Goal: Information Seeking & Learning: Compare options

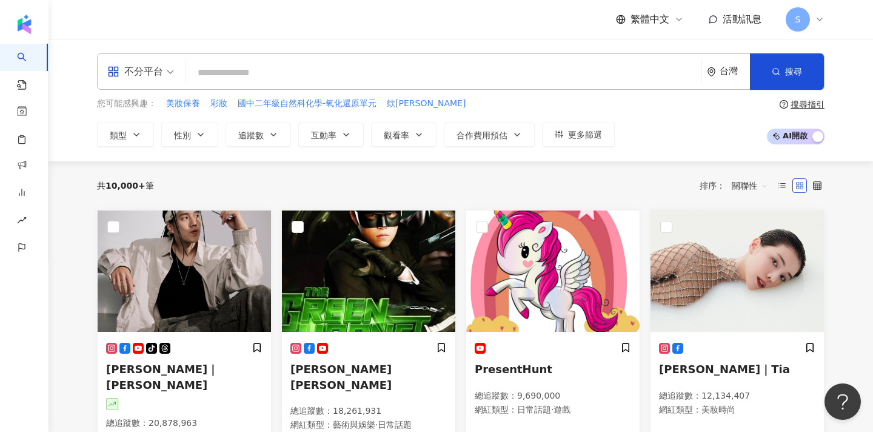
click at [324, 79] on input "search" at bounding box center [444, 72] width 506 height 23
type input "**"
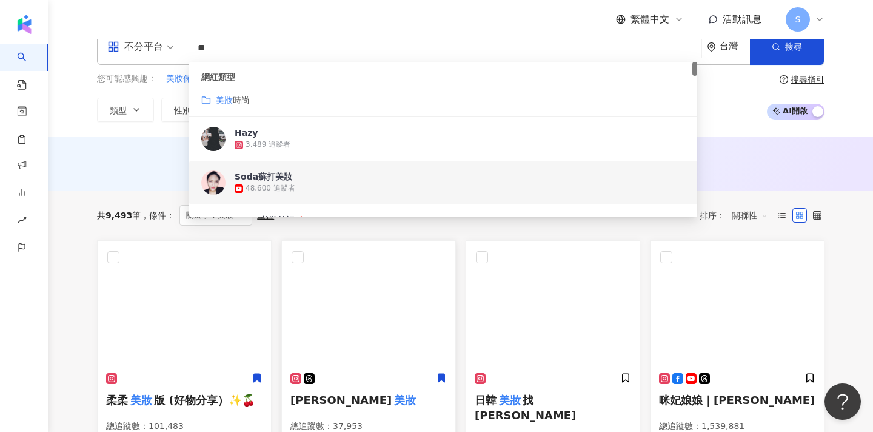
scroll to position [32, 0]
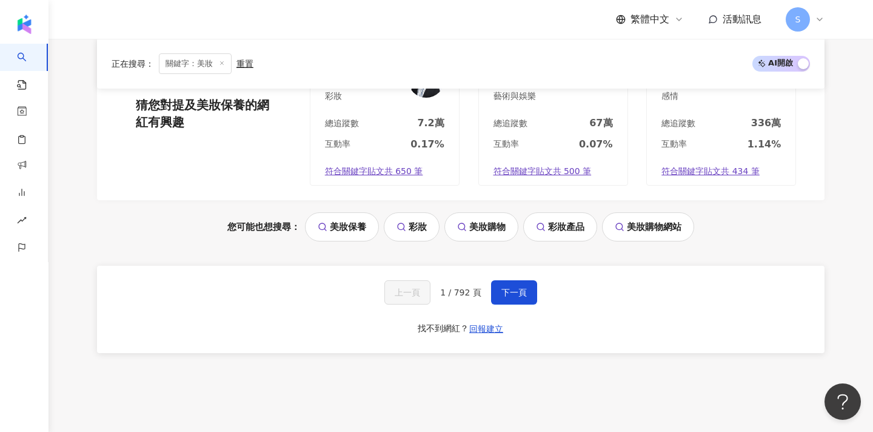
scroll to position [1225, 0]
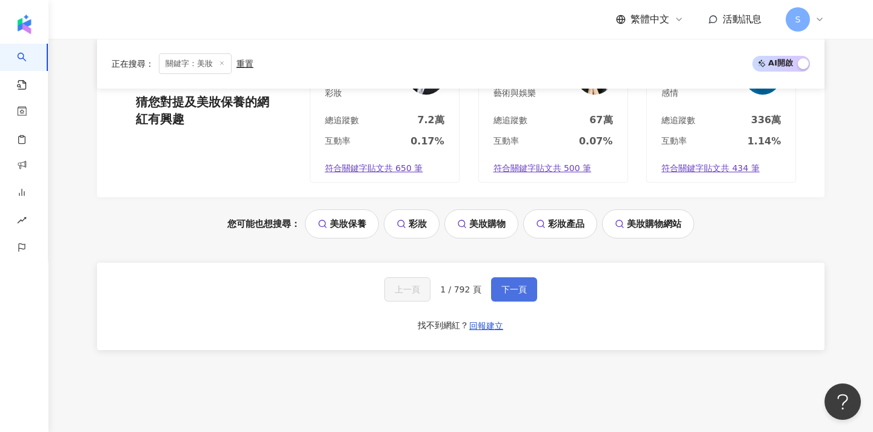
click at [506, 284] on span "下一頁" at bounding box center [513, 289] width 25 height 10
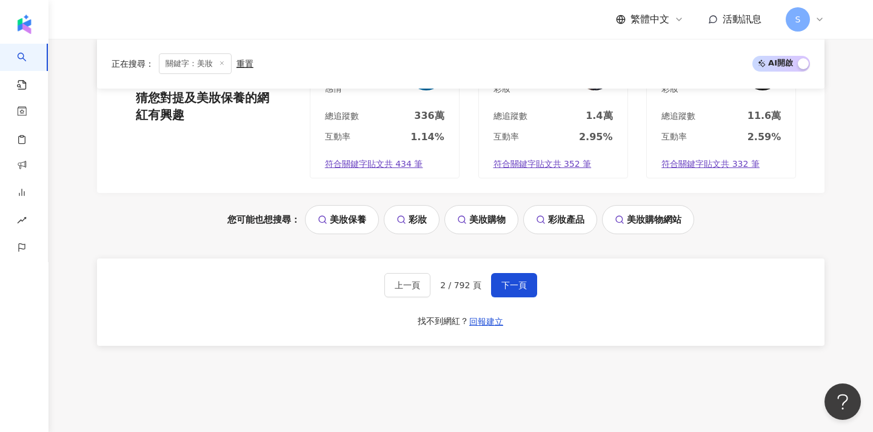
scroll to position [1179, 0]
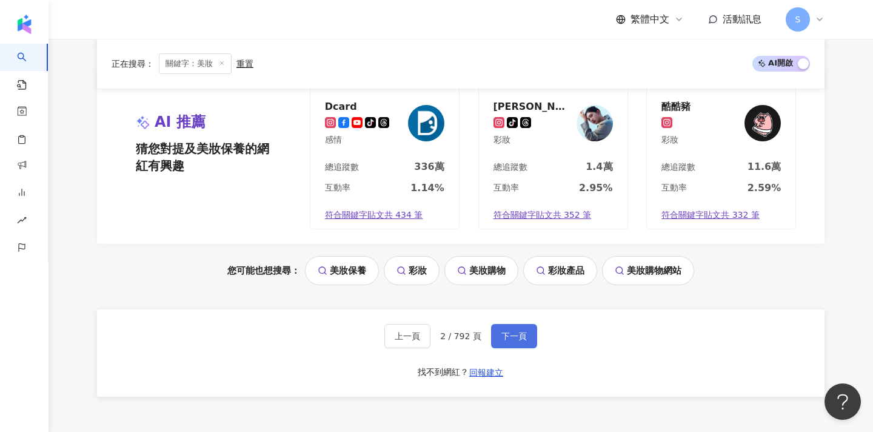
click at [511, 331] on span "下一頁" at bounding box center [513, 336] width 25 height 10
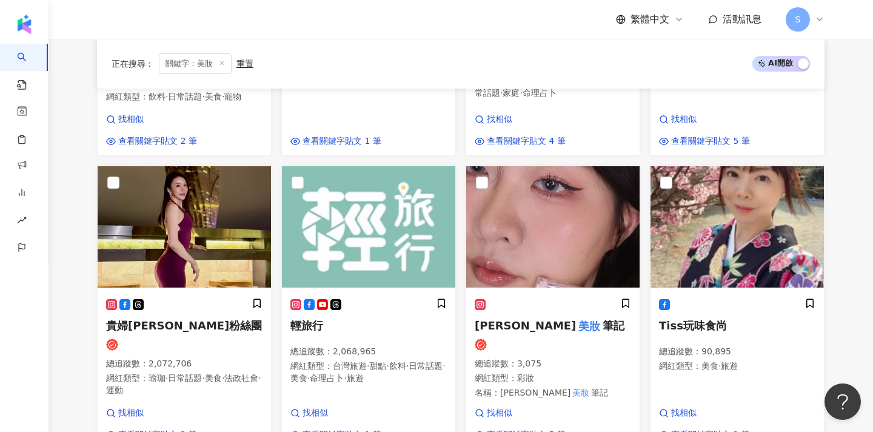
scroll to position [400, 0]
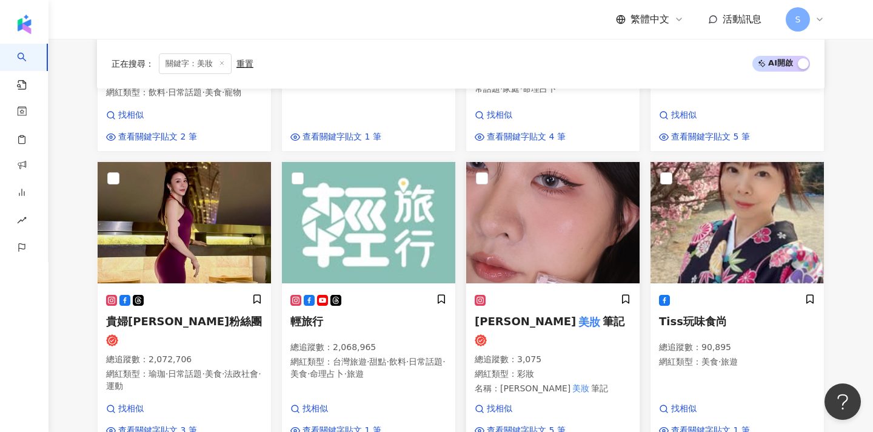
click at [531, 266] on img at bounding box center [552, 222] width 173 height 121
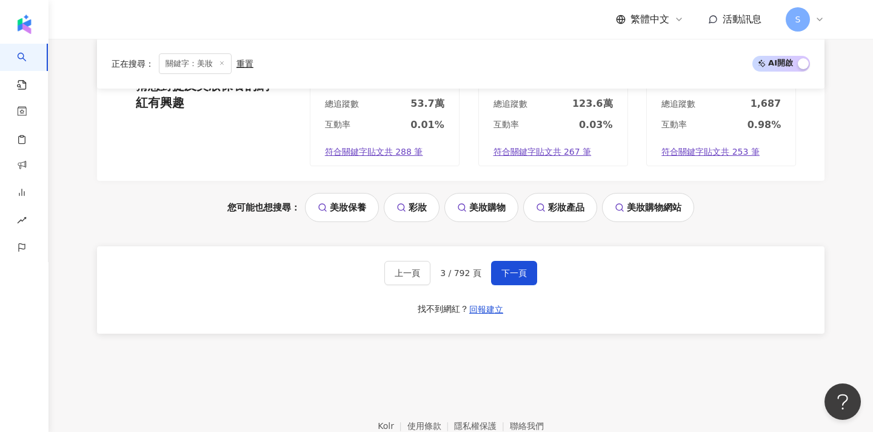
scroll to position [1173, 0]
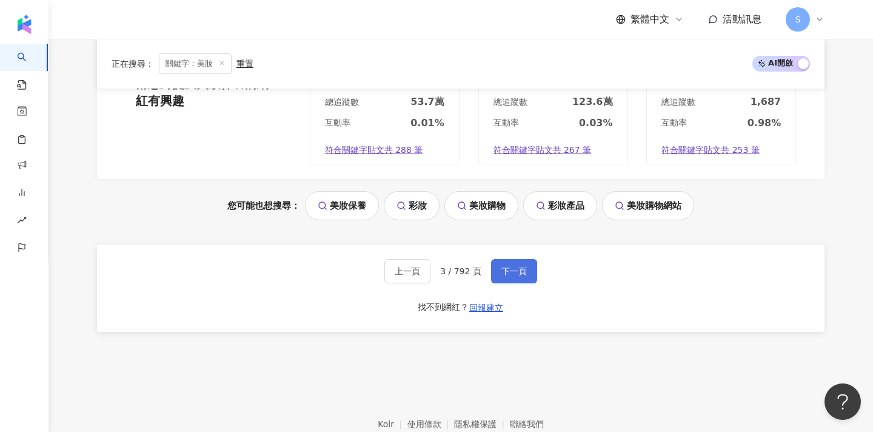
click at [511, 259] on button "下一頁" at bounding box center [514, 271] width 46 height 24
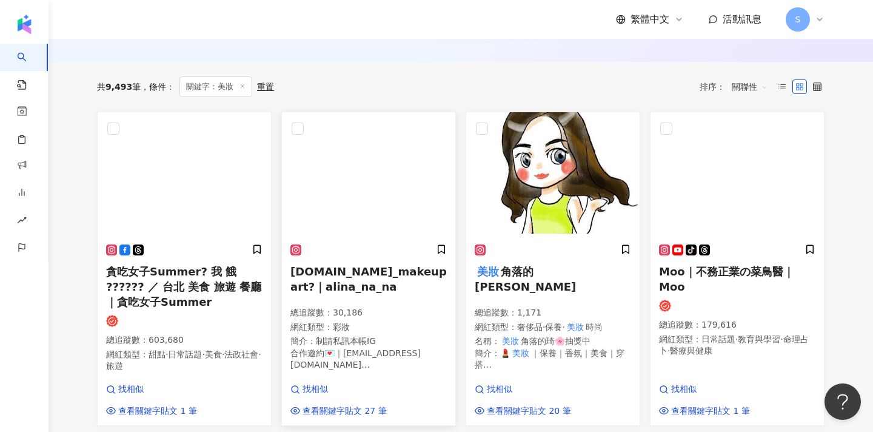
scroll to position [150, 0]
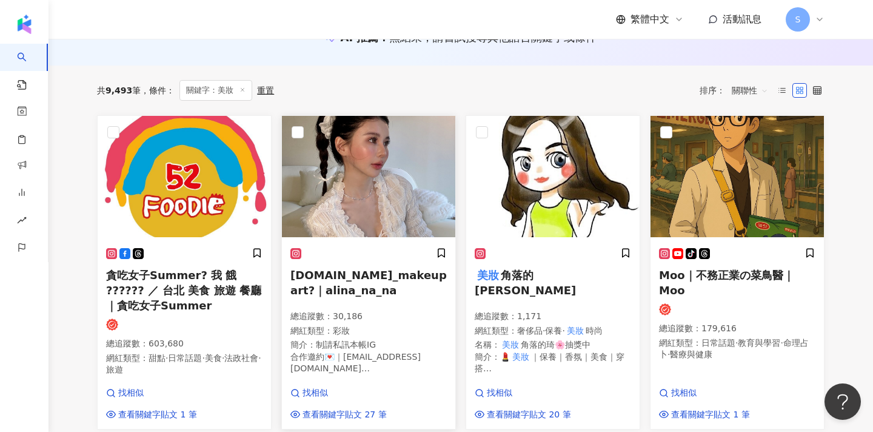
click at [400, 293] on h5 "na.na_makeup art?｜alina_na_na" at bounding box center [368, 282] width 156 height 30
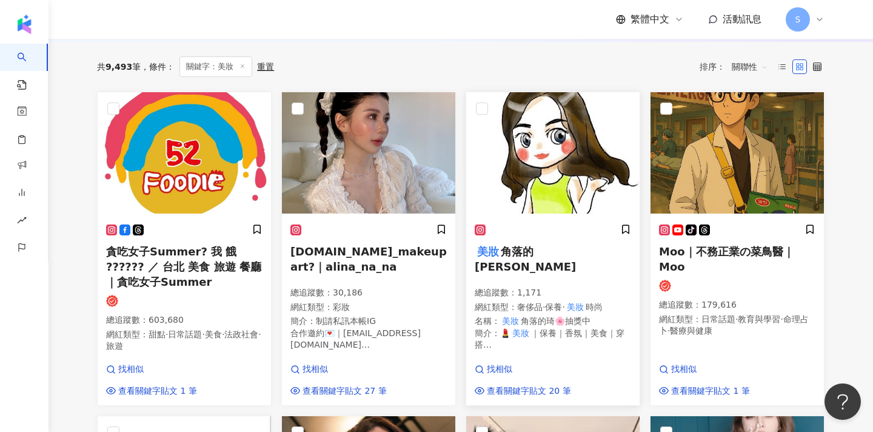
scroll to position [175, 0]
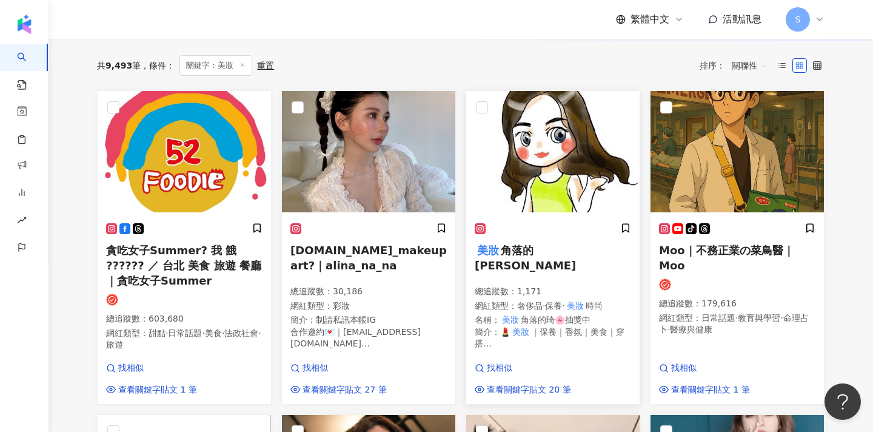
click at [529, 226] on div at bounding box center [553, 229] width 156 height 13
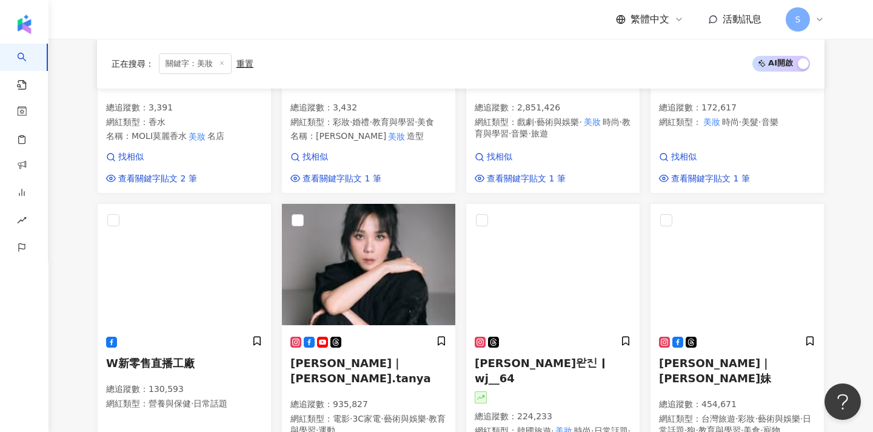
scroll to position [865, 0]
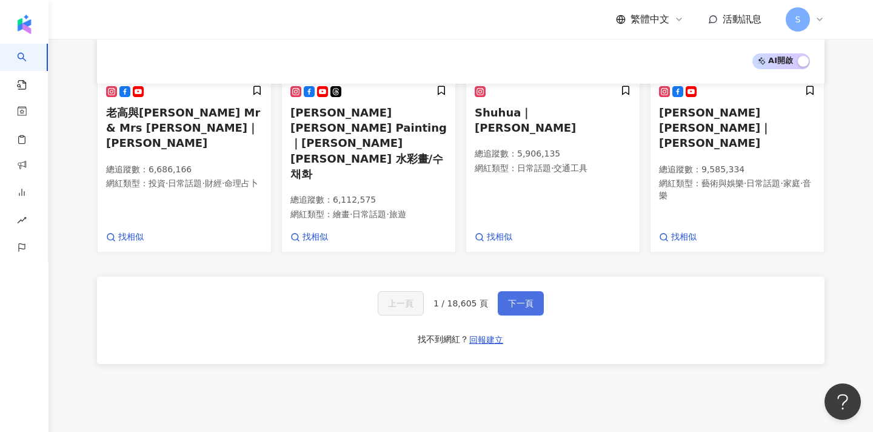
scroll to position [802, 0]
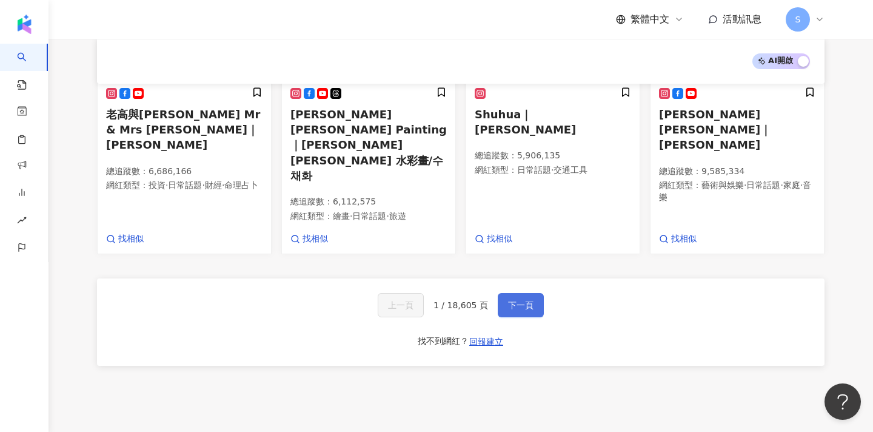
click at [508, 300] on span "下一頁" at bounding box center [520, 305] width 25 height 10
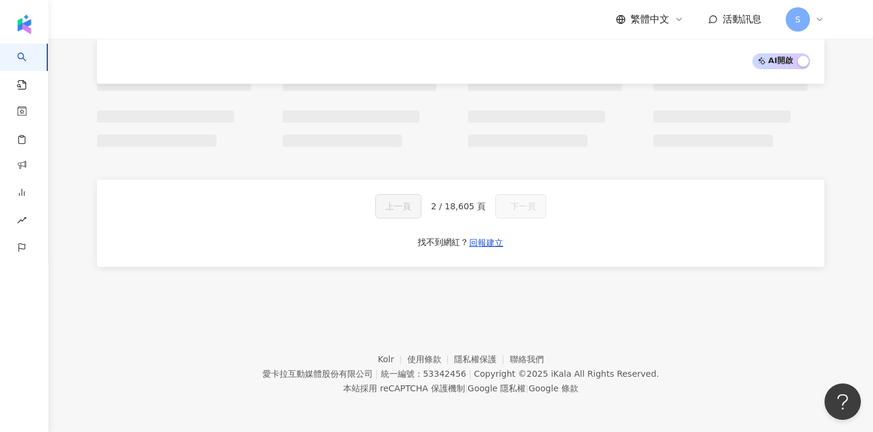
click at [507, 236] on div "上一頁 2 / 18,605 頁 下一頁 找不到網紅？ 回報建立" at bounding box center [461, 222] width 728 height 87
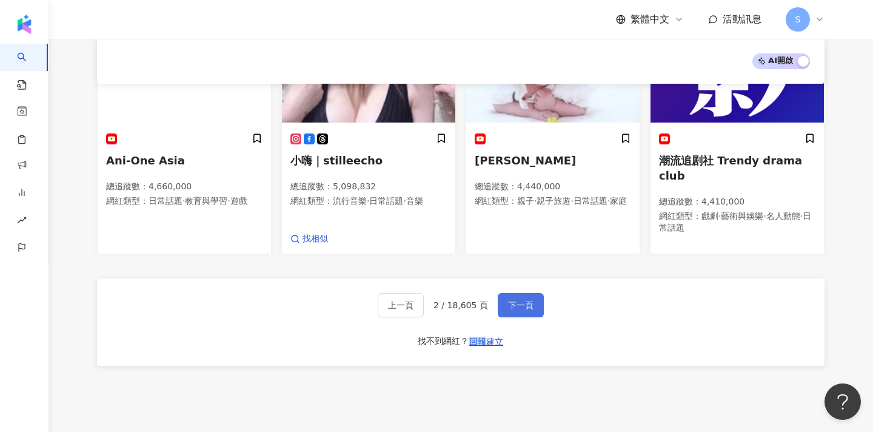
click at [523, 293] on button "下一頁" at bounding box center [521, 305] width 46 height 24
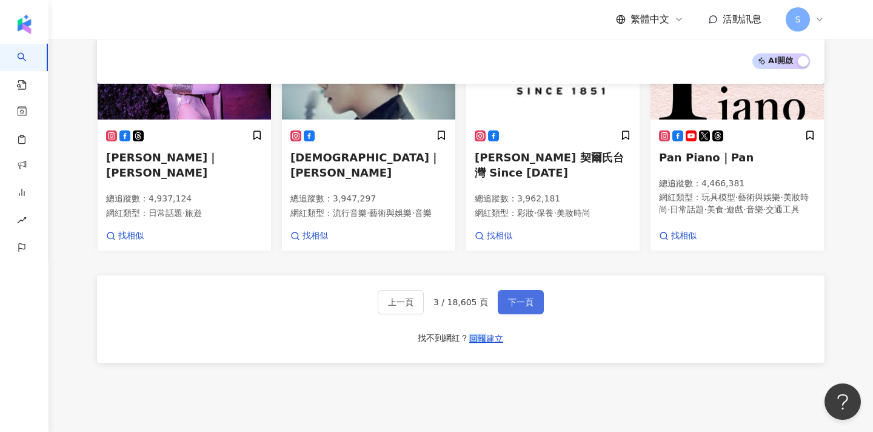
click at [518, 290] on button "下一頁" at bounding box center [521, 302] width 46 height 24
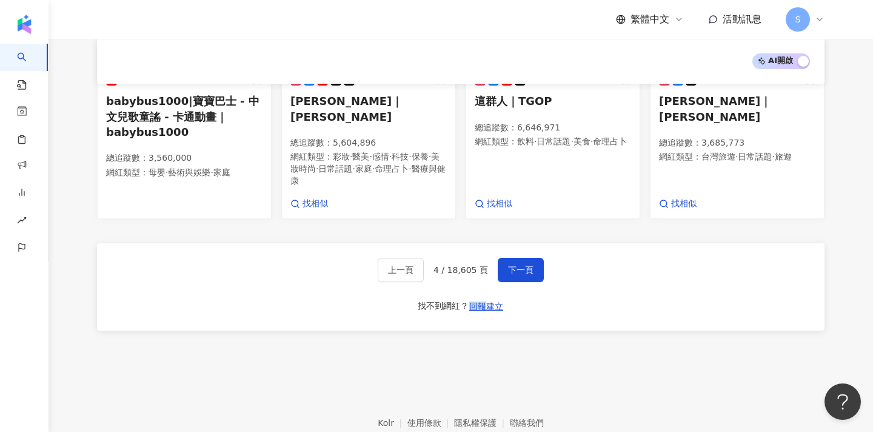
scroll to position [790, 0]
click at [512, 266] on span "下一頁" at bounding box center [520, 271] width 25 height 10
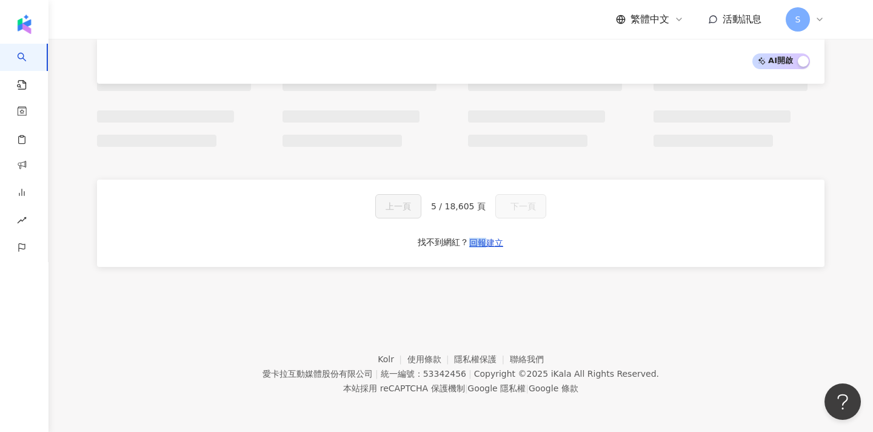
scroll to position [771, 0]
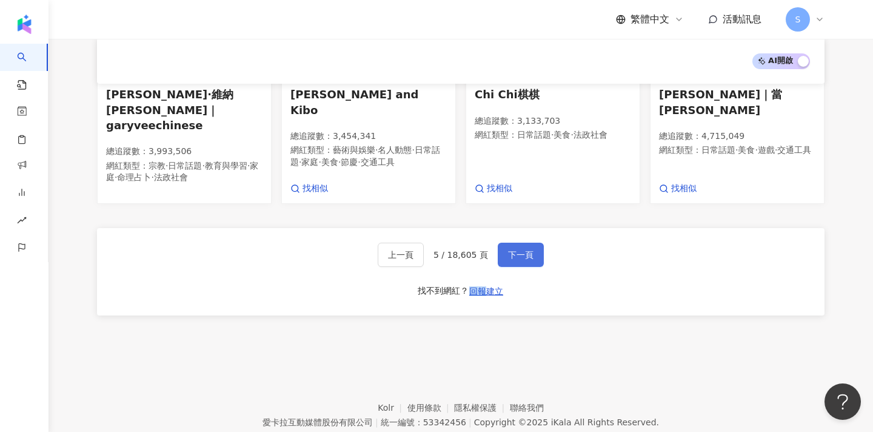
click at [510, 243] on button "下一頁" at bounding box center [521, 255] width 46 height 24
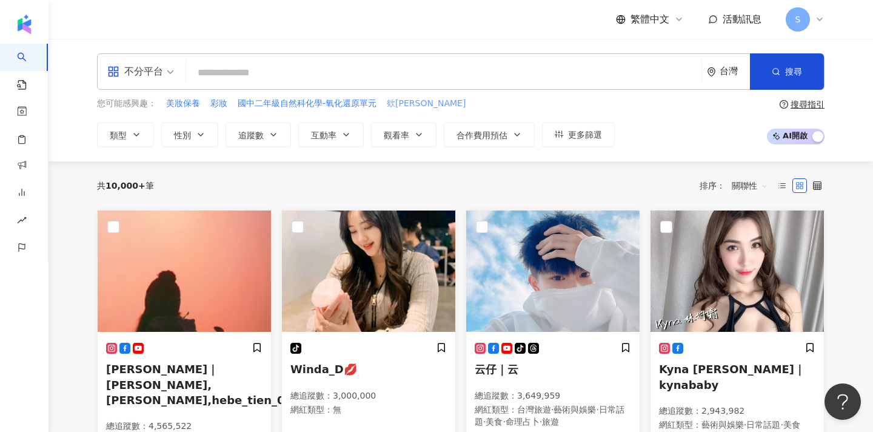
scroll to position [0, 0]
click at [349, 129] on button "互動率" at bounding box center [330, 134] width 65 height 24
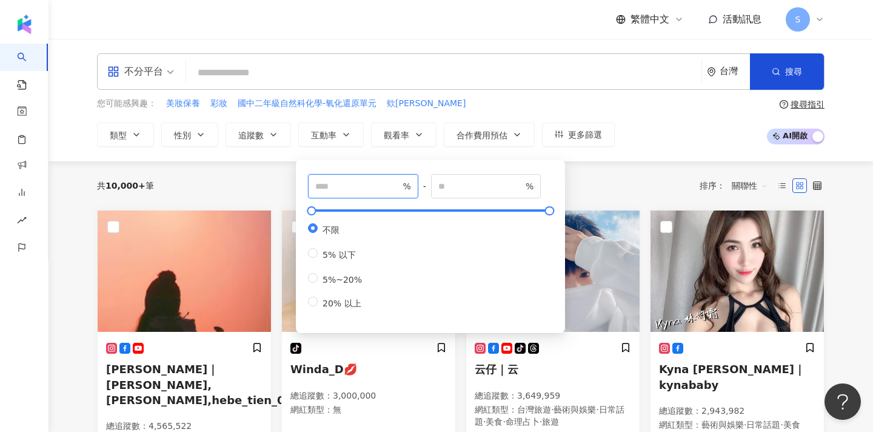
click at [351, 192] on input "number" at bounding box center [357, 185] width 85 height 13
type input "*"
click at [460, 187] on input "number" at bounding box center [480, 185] width 85 height 13
click at [315, 233] on label "不限" at bounding box center [337, 229] width 59 height 13
click at [352, 185] on input "number" at bounding box center [357, 185] width 85 height 13
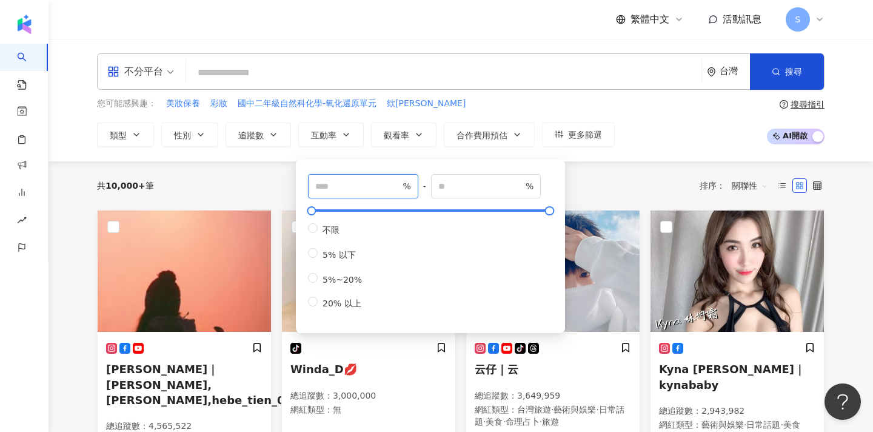
type input "*"
click at [495, 186] on input "number" at bounding box center [480, 185] width 85 height 13
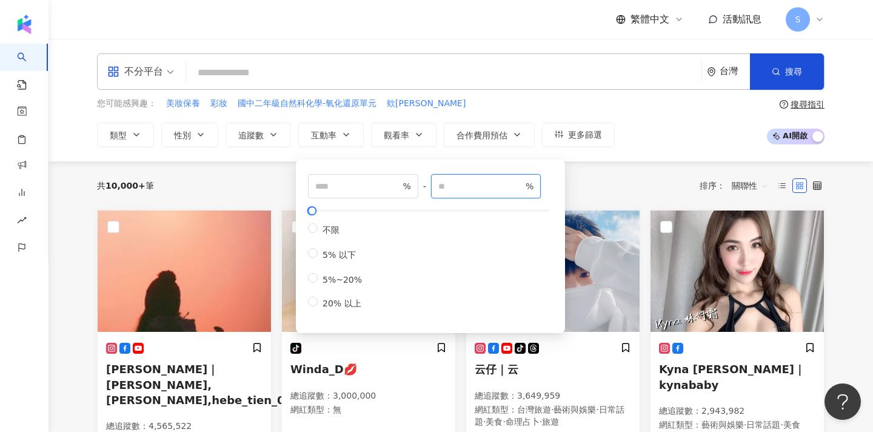
click at [491, 189] on input "**" at bounding box center [480, 185] width 85 height 13
click at [392, 248] on div "不限 5% 以下 5%~20% 20% 以上" at bounding box center [430, 266] width 245 height 87
click at [478, 256] on div "不限 5% 以下 5%~20% 20% 以上" at bounding box center [430, 266] width 245 height 87
type input "**"
click at [523, 181] on input "**" at bounding box center [480, 185] width 85 height 13
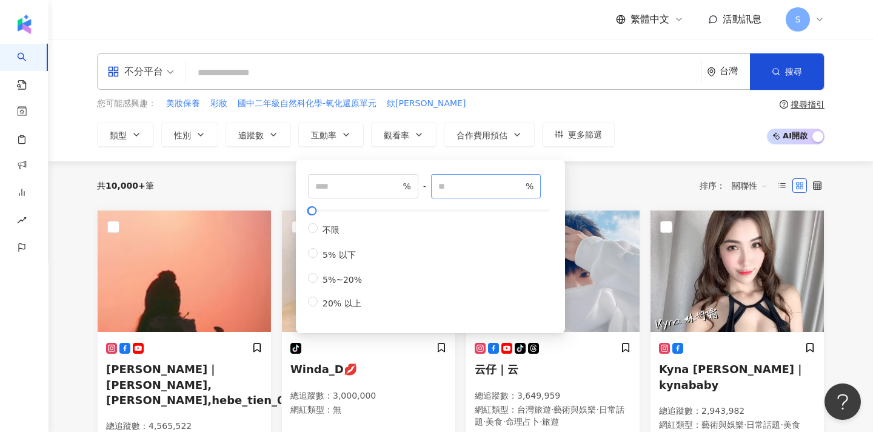
click at [523, 193] on span "** %" at bounding box center [486, 186] width 110 height 24
click at [790, 75] on span "搜尋" at bounding box center [793, 72] width 17 height 10
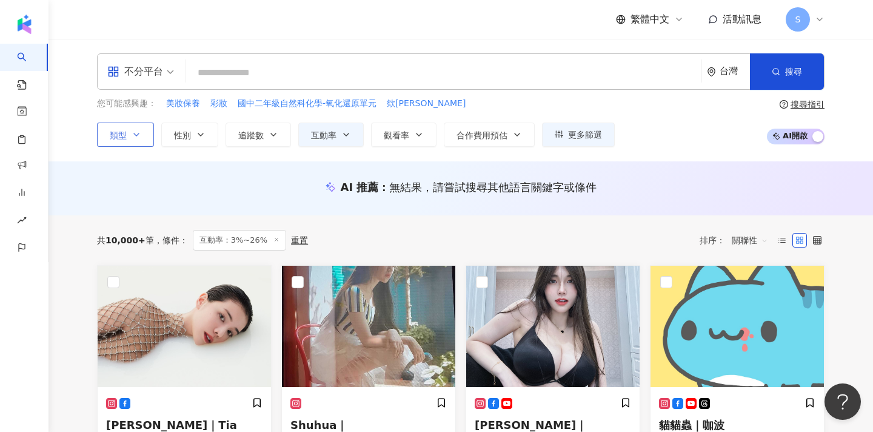
click at [129, 130] on button "類型" at bounding box center [125, 134] width 57 height 24
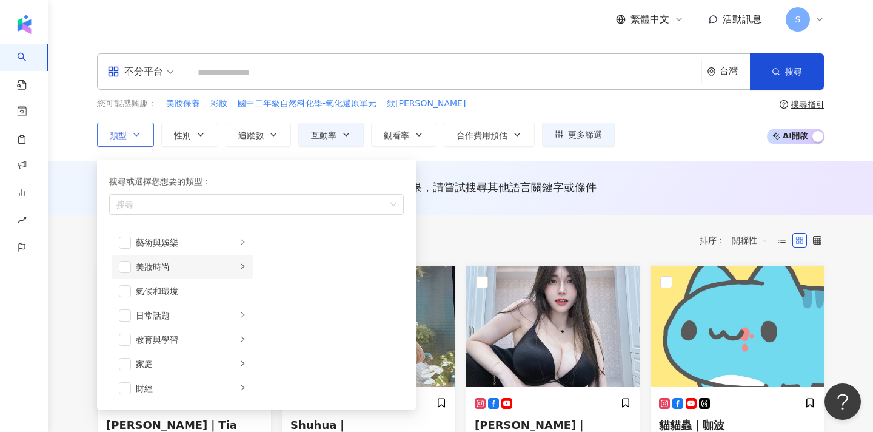
click at [144, 271] on div "美妝時尚" at bounding box center [186, 266] width 101 height 13
click at [276, 235] on li "保養" at bounding box center [330, 242] width 142 height 24
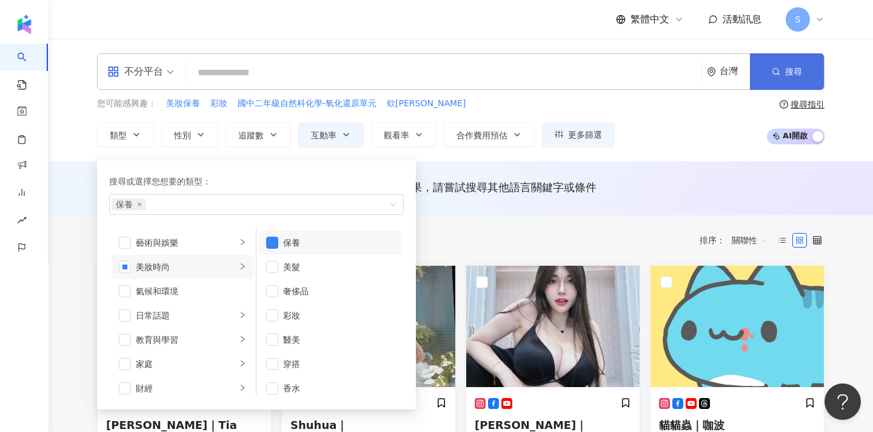
click at [800, 77] on button "搜尋" at bounding box center [787, 71] width 74 height 36
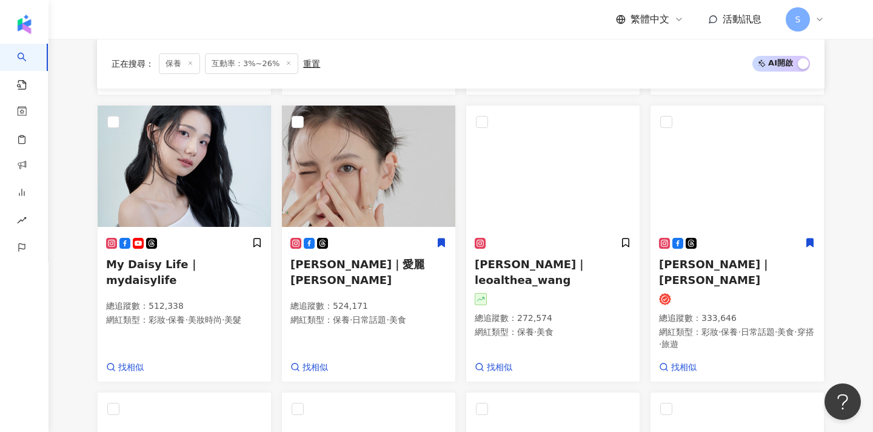
scroll to position [663, 0]
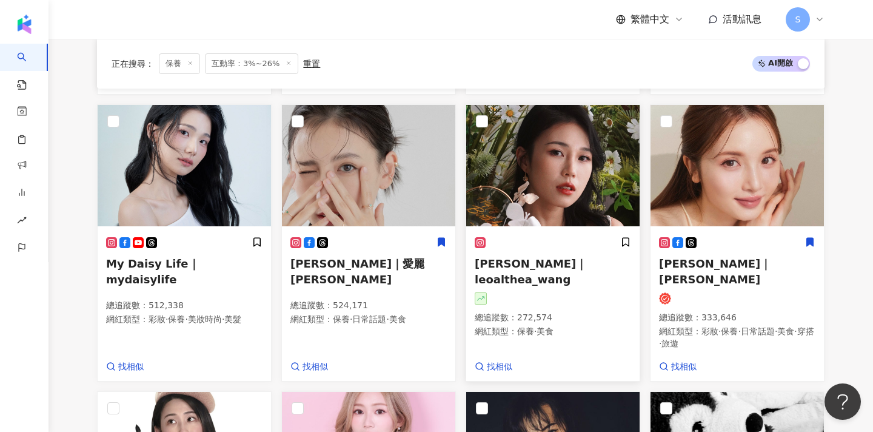
click at [564, 196] on img at bounding box center [552, 165] width 173 height 121
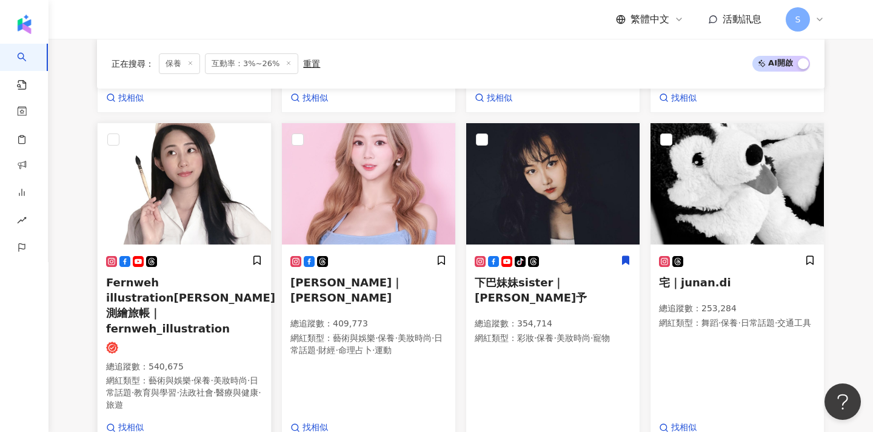
scroll to position [936, 0]
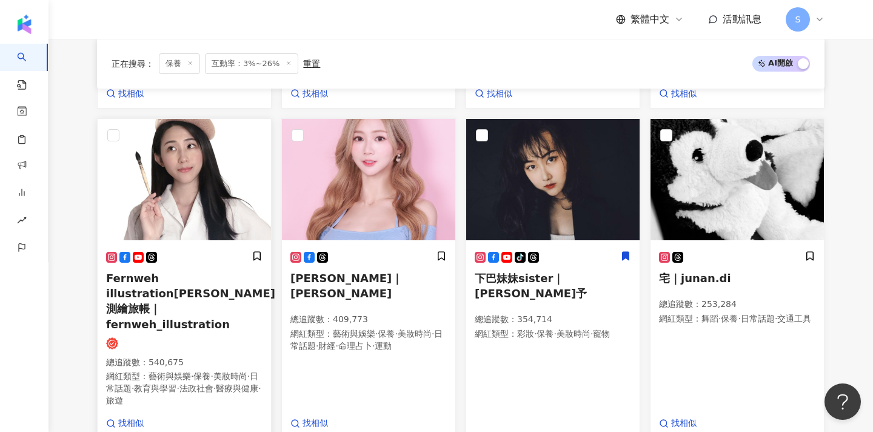
click at [201, 212] on img at bounding box center [184, 179] width 173 height 121
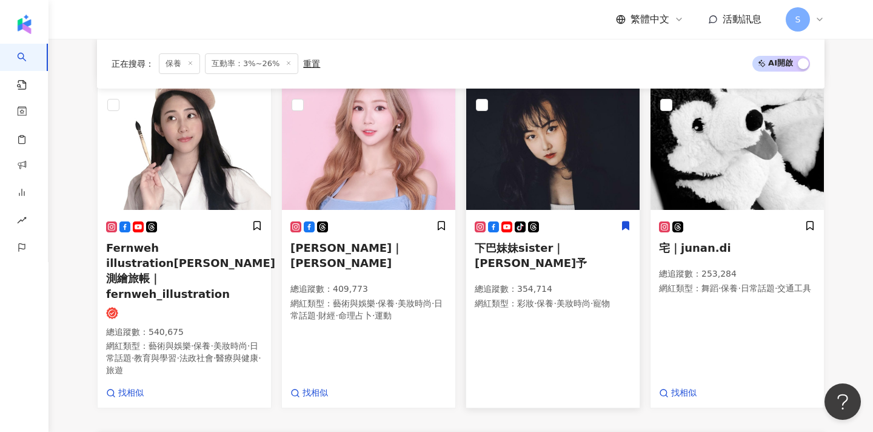
scroll to position [971, 0]
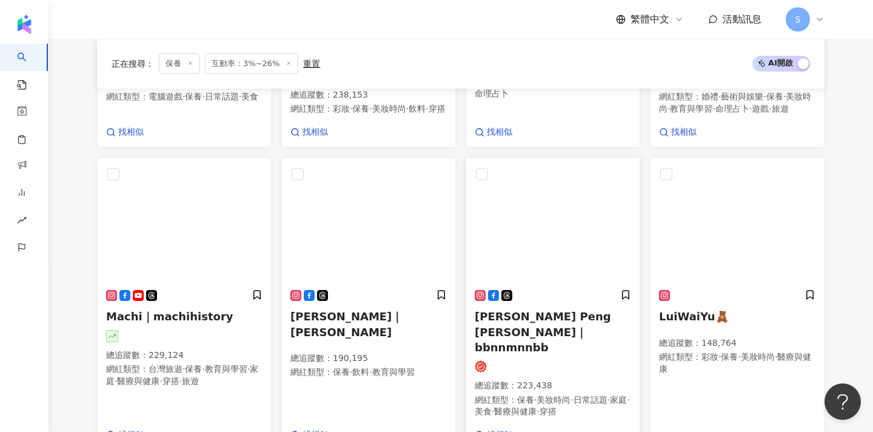
scroll to position [612, 0]
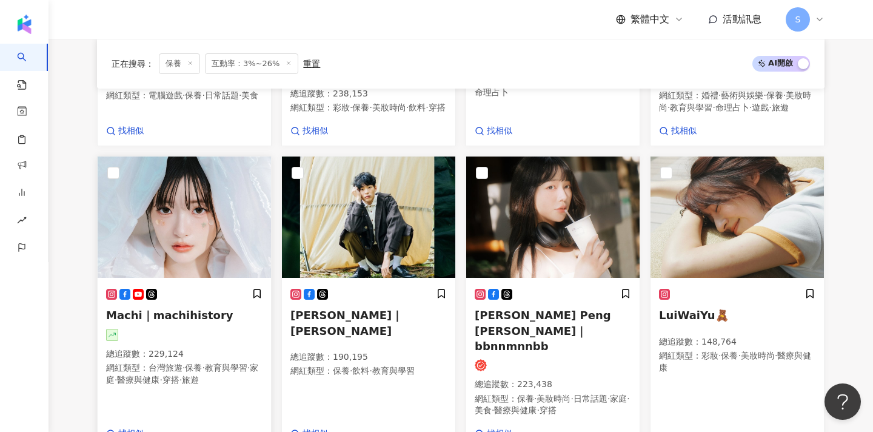
click at [226, 216] on img at bounding box center [184, 216] width 173 height 121
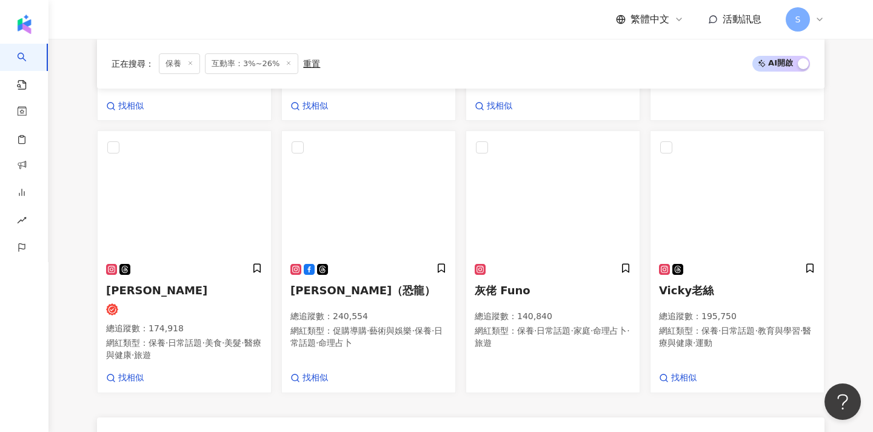
scroll to position [937, 0]
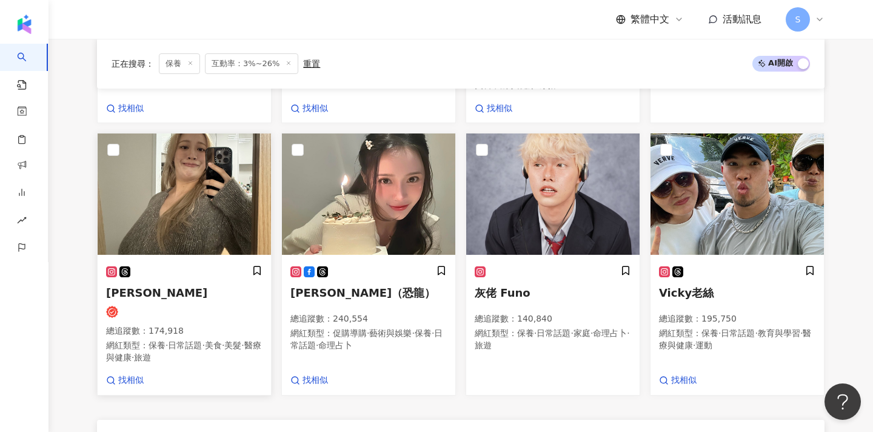
click at [215, 285] on h5 "多莉Dolly wu" at bounding box center [184, 292] width 156 height 15
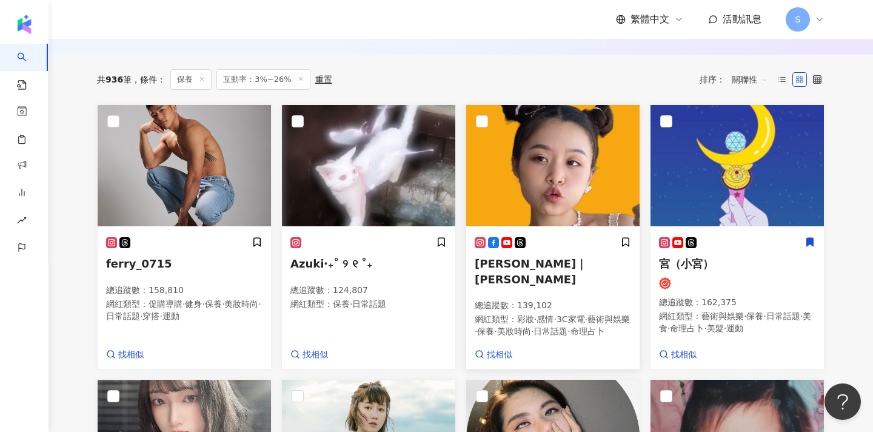
scroll to position [387, 0]
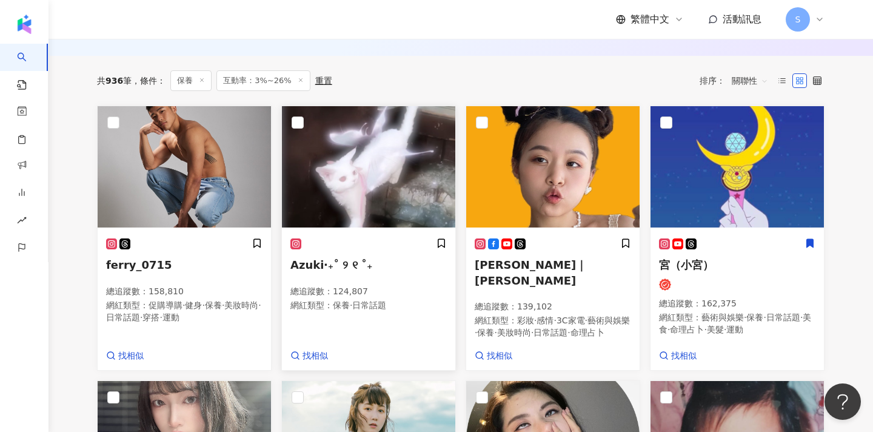
click at [427, 195] on img at bounding box center [368, 166] width 173 height 121
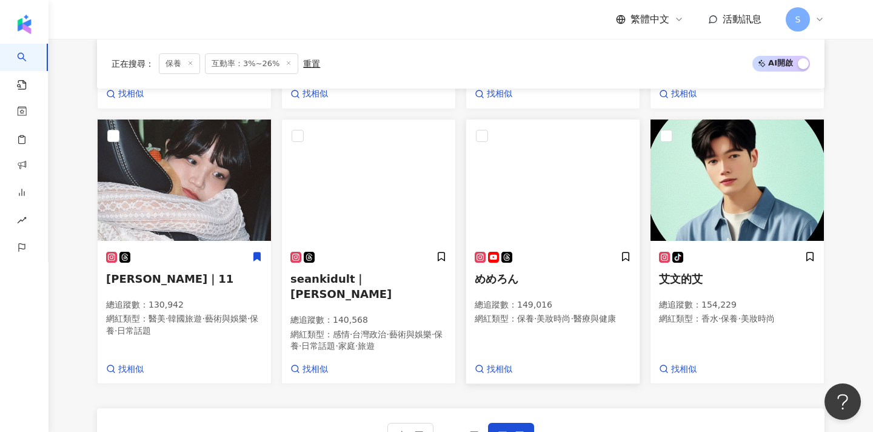
scroll to position [942, 0]
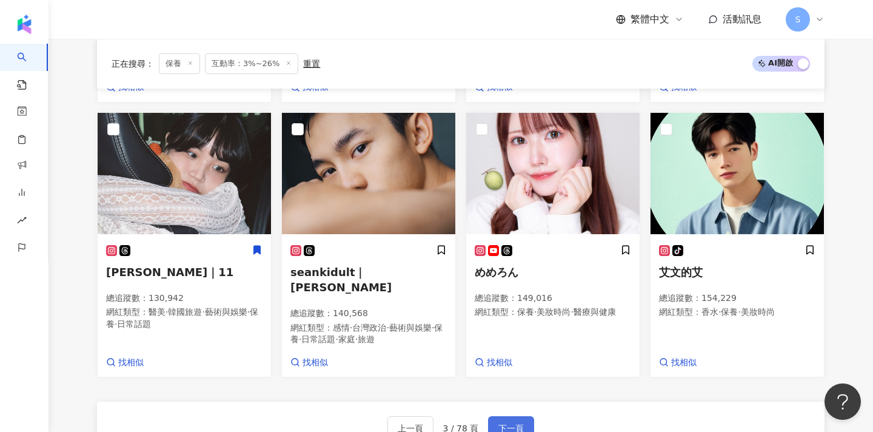
click at [515, 423] on span "下一頁" at bounding box center [510, 428] width 25 height 10
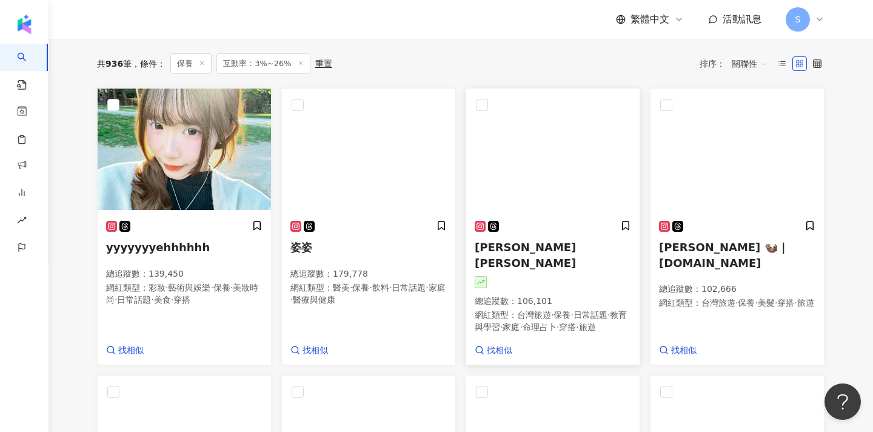
scroll to position [369, 0]
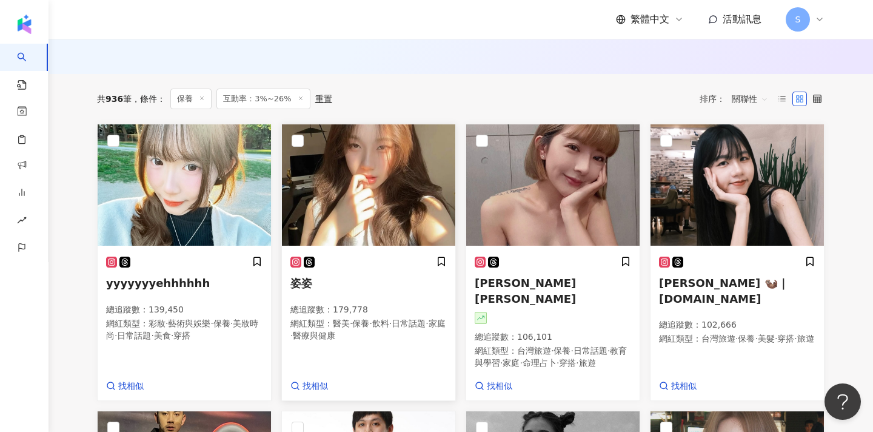
click at [390, 187] on img at bounding box center [368, 184] width 173 height 121
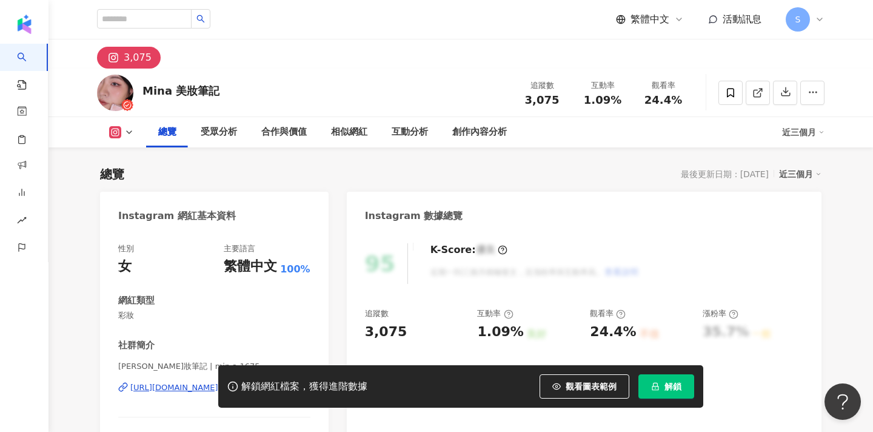
click at [531, 266] on div "K-Score : 優良 近期一到三個月積極發文，且漲粉率與互動率高。 查看說明" at bounding box center [528, 263] width 221 height 41
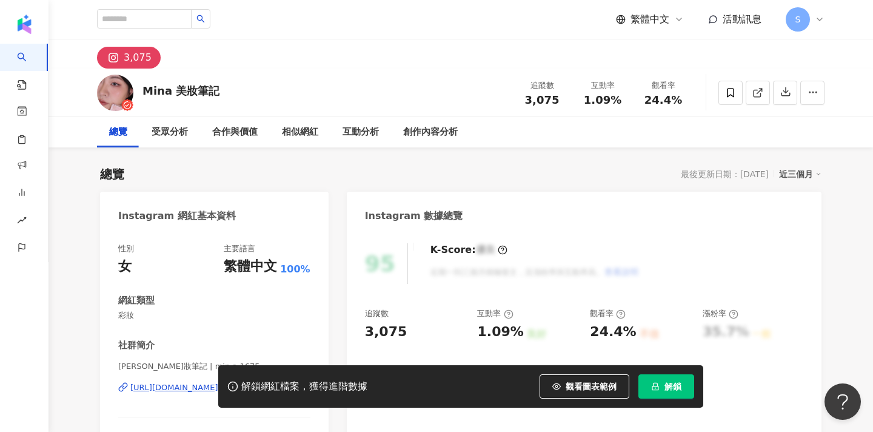
scroll to position [16, 0]
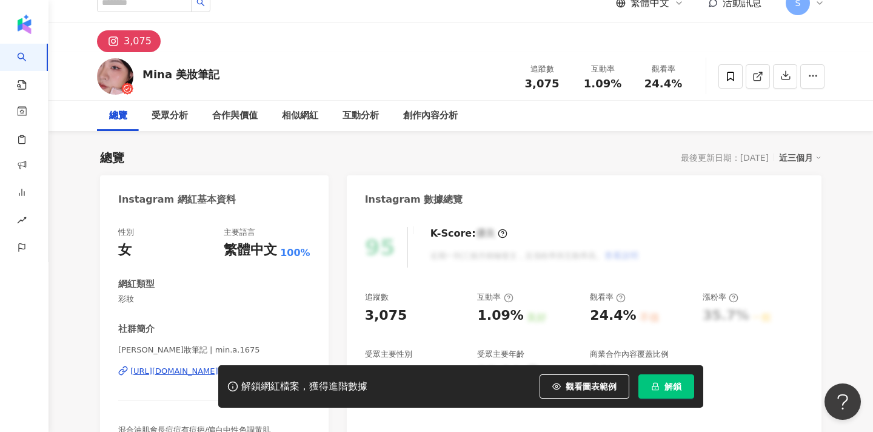
click at [241, 69] on div "Mina 美妝筆記 追蹤數 3,075 互動率 1.09% 觀看率 24.4%" at bounding box center [461, 76] width 776 height 48
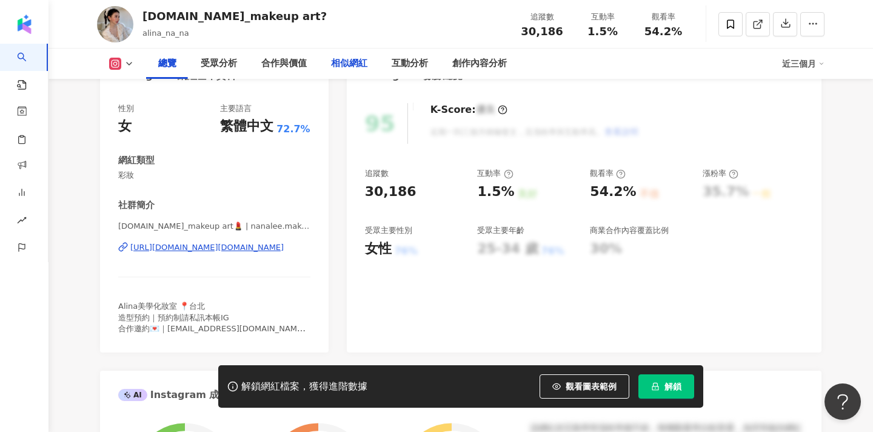
scroll to position [201, 0]
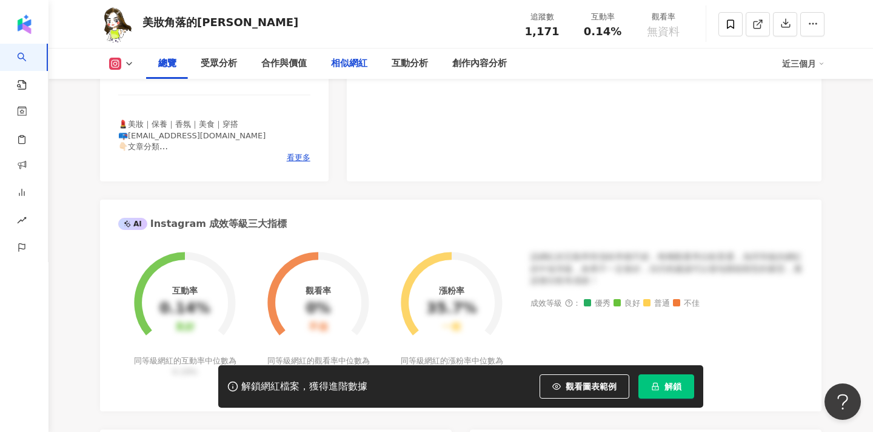
scroll to position [43, 0]
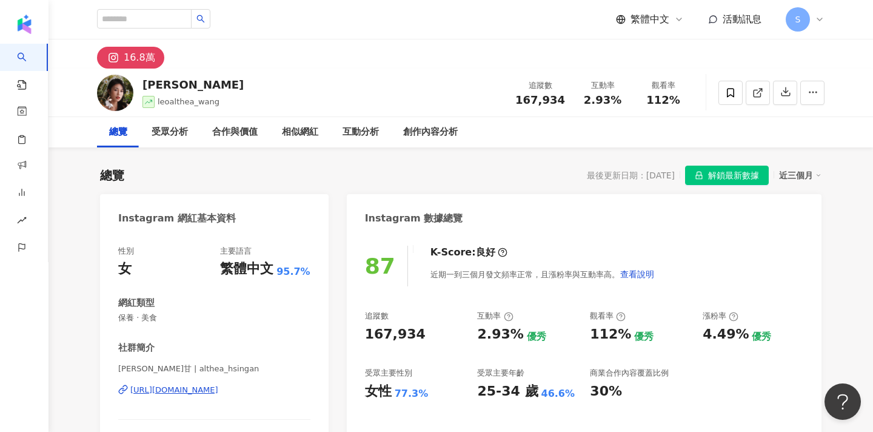
click at [119, 364] on span "小昕甘 | althea_hsingan" at bounding box center [214, 368] width 192 height 11
drag, startPoint x: 119, startPoint y: 364, endPoint x: 144, endPoint y: 364, distance: 24.3
click at [144, 364] on span "小昕甘 | althea_hsingan" at bounding box center [214, 368] width 192 height 11
copy span "小昕甘"
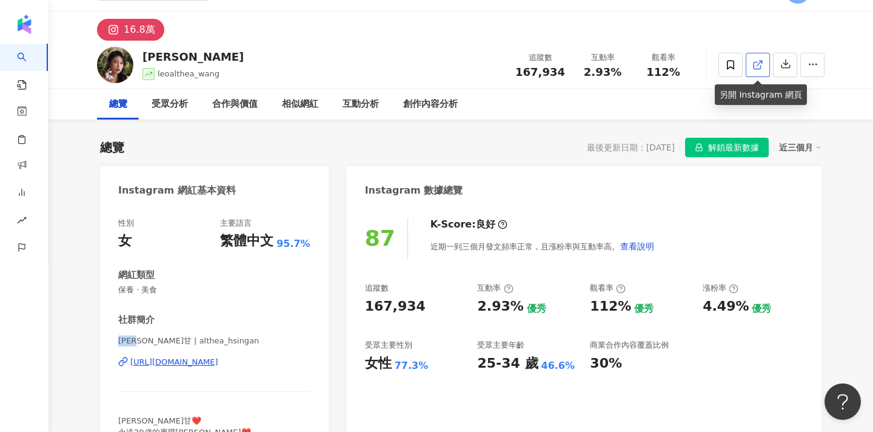
click at [751, 62] on link at bounding box center [758, 65] width 24 height 24
click at [725, 58] on span at bounding box center [730, 65] width 24 height 24
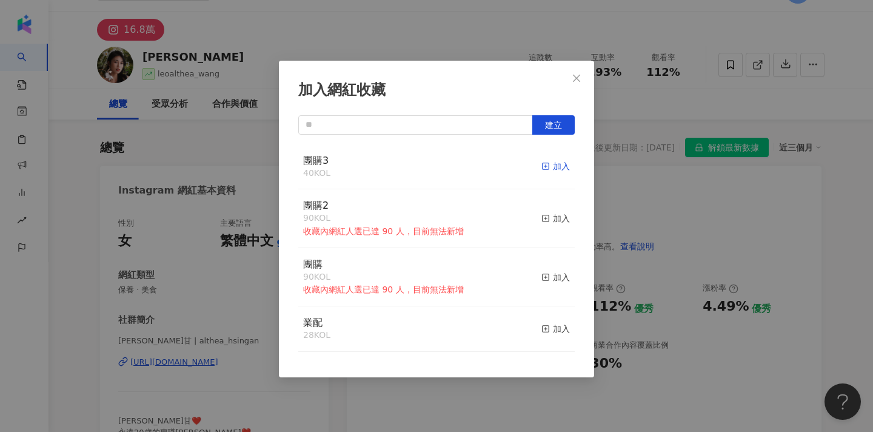
click at [548, 166] on icon "button" at bounding box center [545, 166] width 8 height 8
click at [575, 78] on icon "close" at bounding box center [577, 78] width 10 height 10
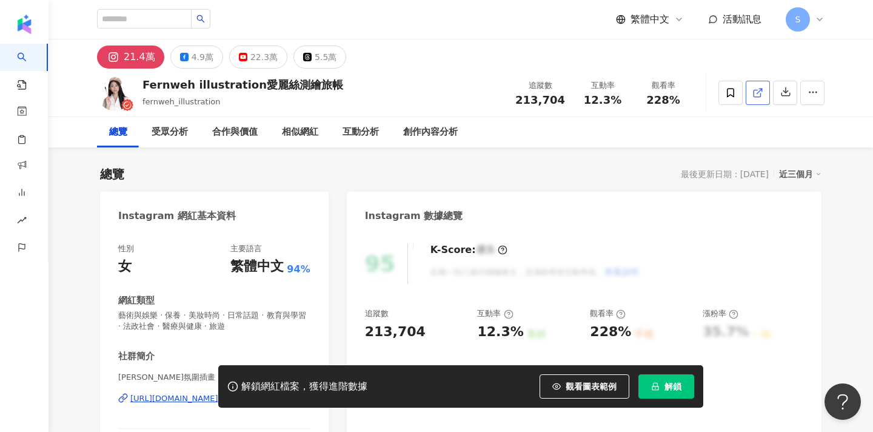
click at [754, 99] on link at bounding box center [758, 93] width 24 height 24
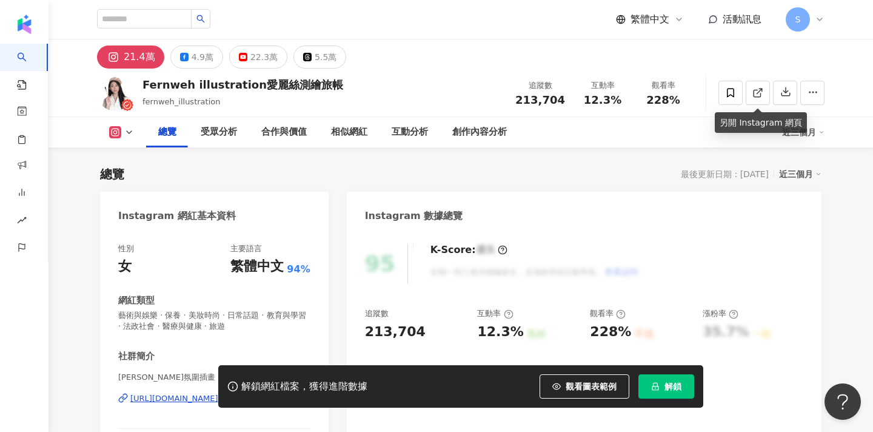
scroll to position [68, 0]
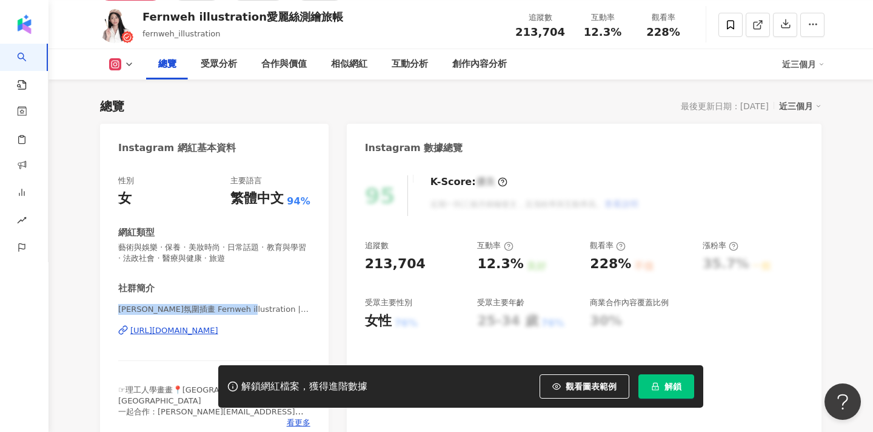
drag, startPoint x: 118, startPoint y: 308, endPoint x: 244, endPoint y: 310, distance: 126.1
click at [244, 310] on span "[PERSON_NAME]氛圍插畫 Fernweh illustration | fernweh_illustration" at bounding box center [214, 309] width 192 height 11
copy span "愛麗絲氛圍插畫 Fernweh illustration"
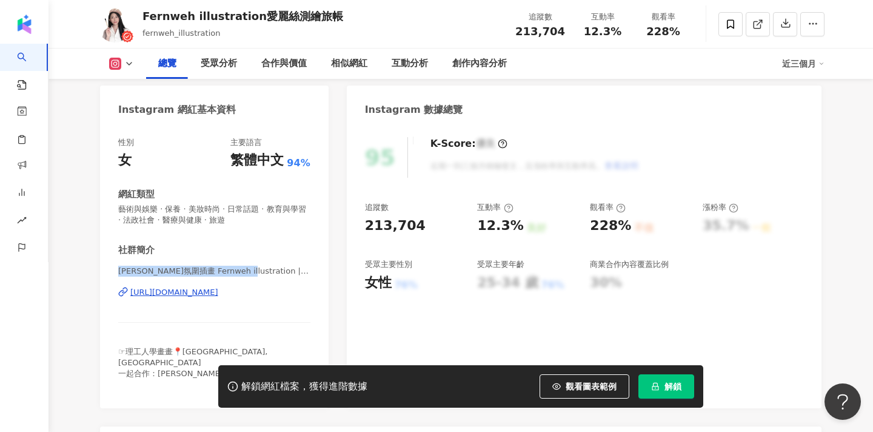
scroll to position [107, 0]
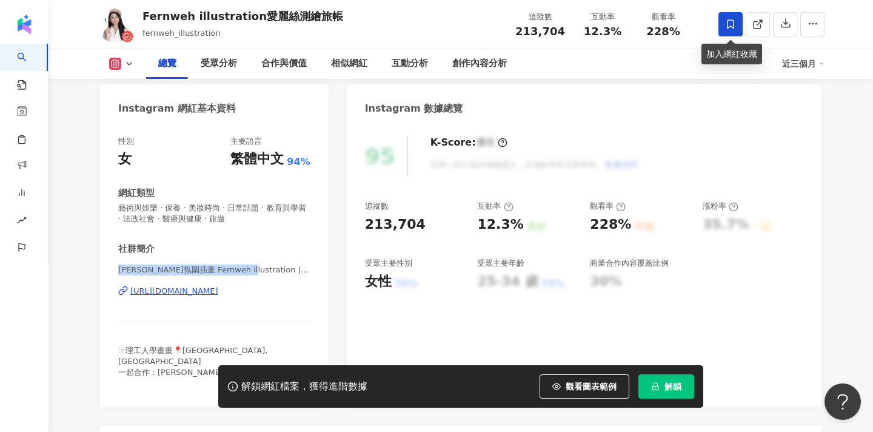
click at [732, 18] on span at bounding box center [730, 24] width 24 height 24
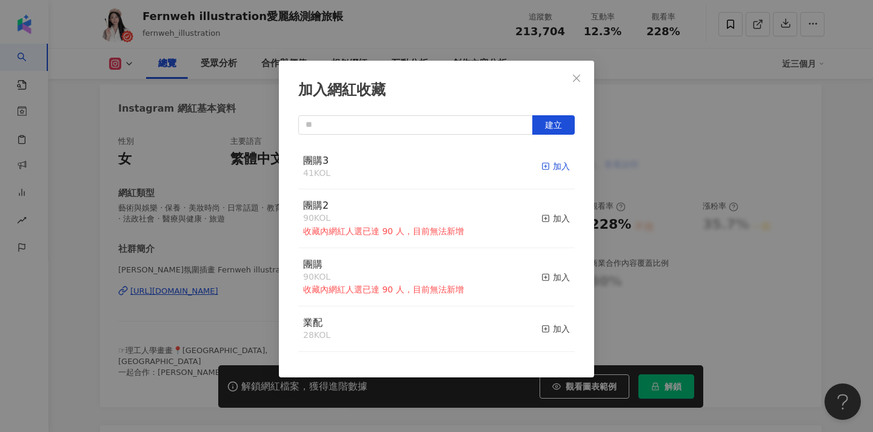
click at [546, 167] on line "button" at bounding box center [546, 166] width 0 height 3
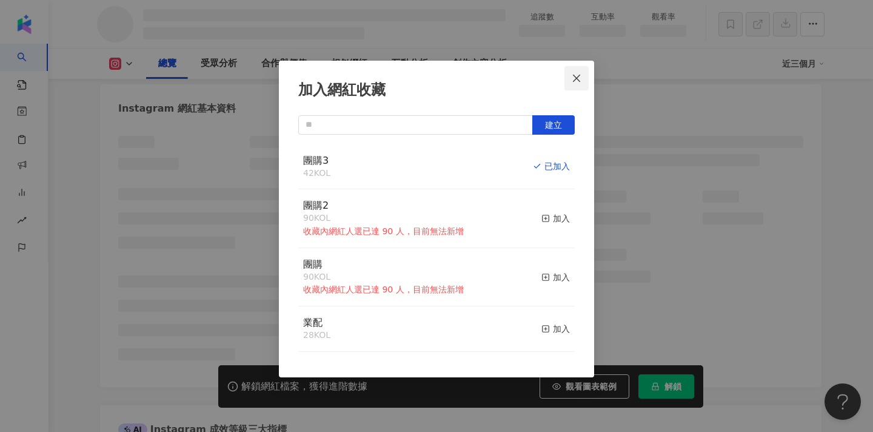
click at [581, 76] on icon "close" at bounding box center [577, 78] width 10 height 10
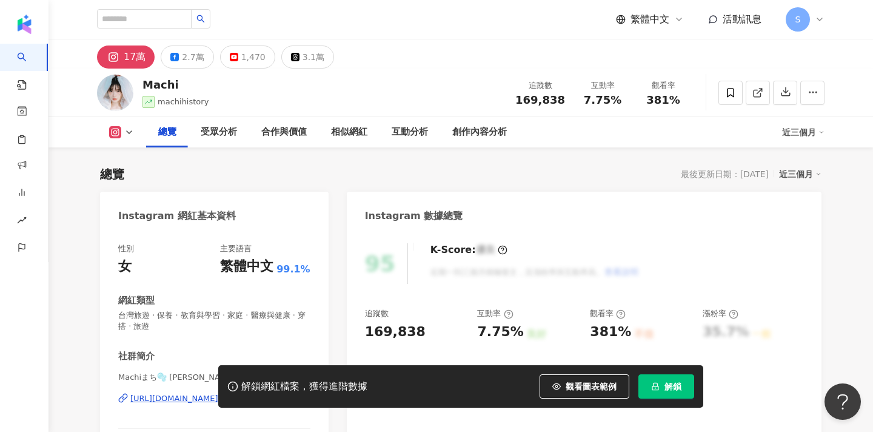
scroll to position [107, 0]
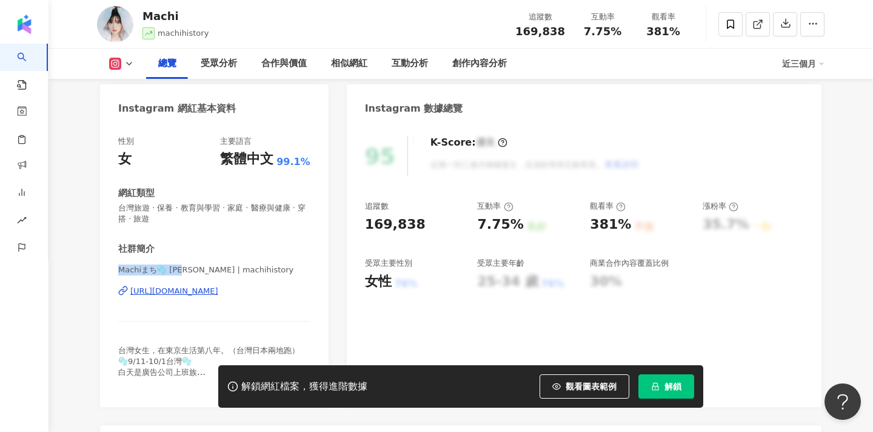
drag, startPoint x: 190, startPoint y: 271, endPoint x: 112, endPoint y: 271, distance: 78.2
click at [112, 271] on div "性別 女 主要語言 繁體中文 99.1% 網紅類型 台灣旅遊 · 保養 · 教育與學習 · 家庭 · 醫療與健康 · 穿搭 · 旅遊 社群簡介 Machiまち…" at bounding box center [214, 265] width 229 height 283
copy span "Machiまち🫧 鄭羽婷"
click at [749, 25] on link at bounding box center [758, 24] width 24 height 24
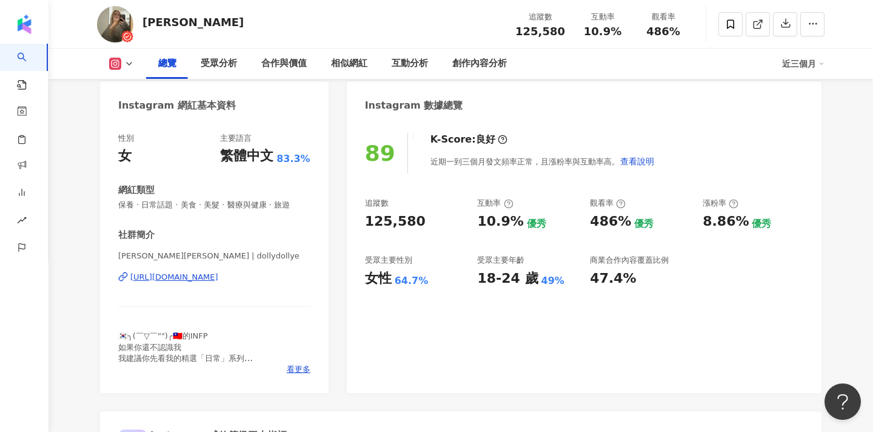
scroll to position [129, 0]
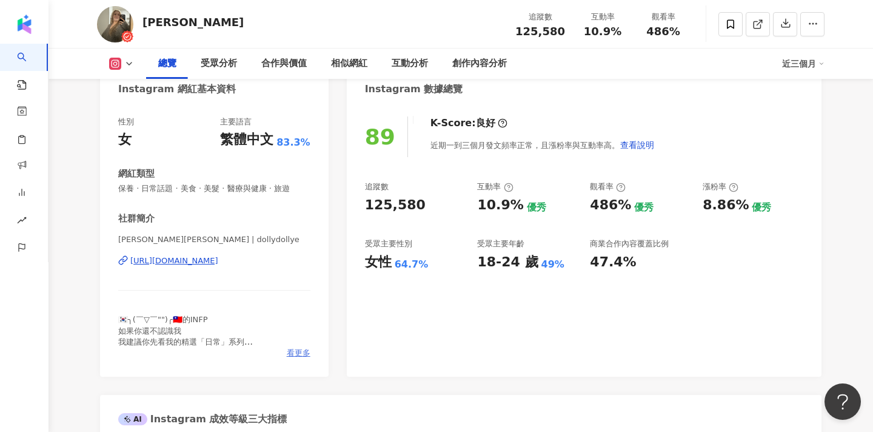
click at [298, 349] on span "看更多" at bounding box center [299, 352] width 24 height 11
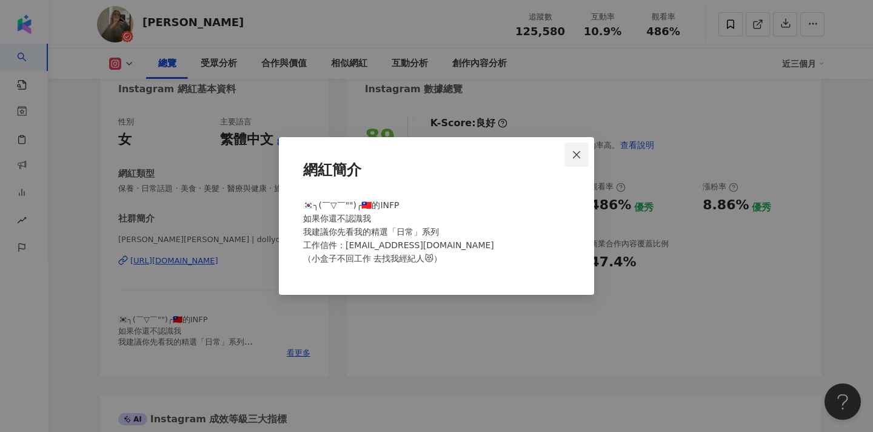
click at [582, 144] on button "Close" at bounding box center [576, 154] width 24 height 24
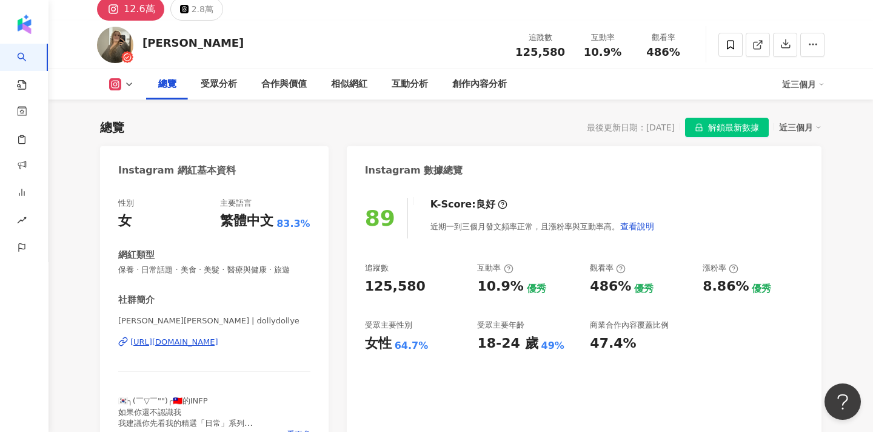
scroll to position [35, 0]
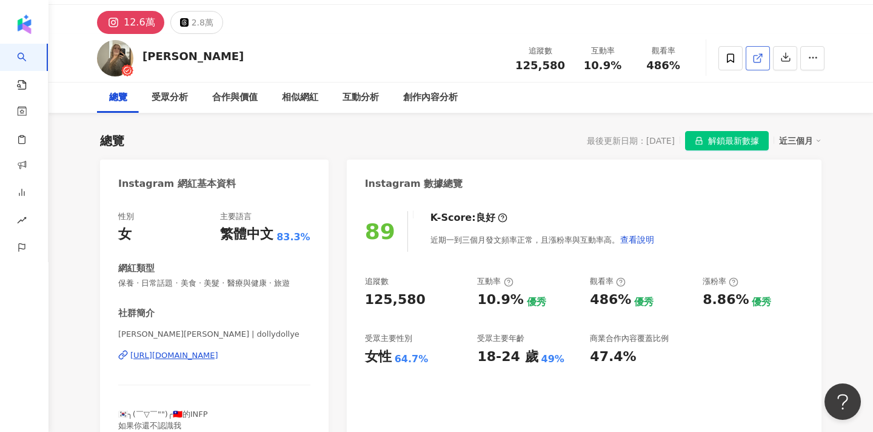
click at [759, 55] on icon at bounding box center [757, 58] width 11 height 11
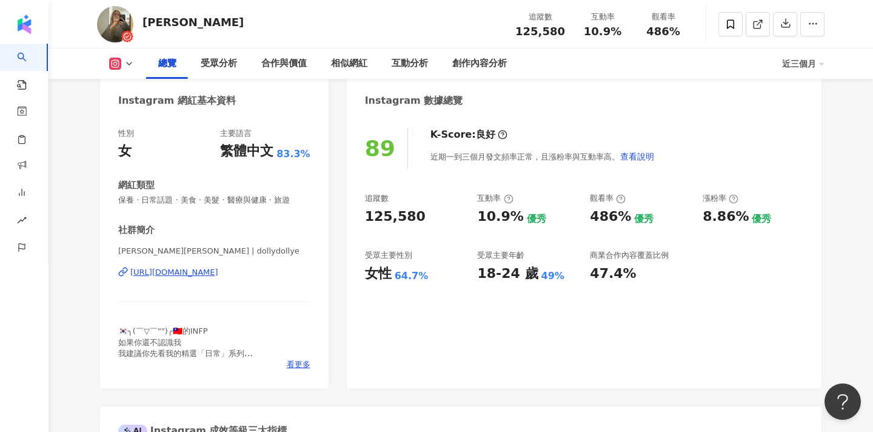
scroll to position [118, 0]
click at [301, 365] on span "看更多" at bounding box center [299, 364] width 24 height 11
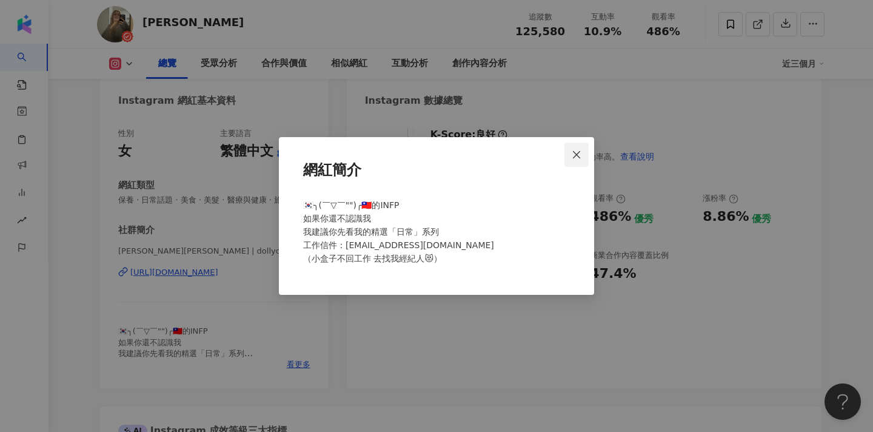
click at [580, 153] on icon "close" at bounding box center [577, 155] width 10 height 10
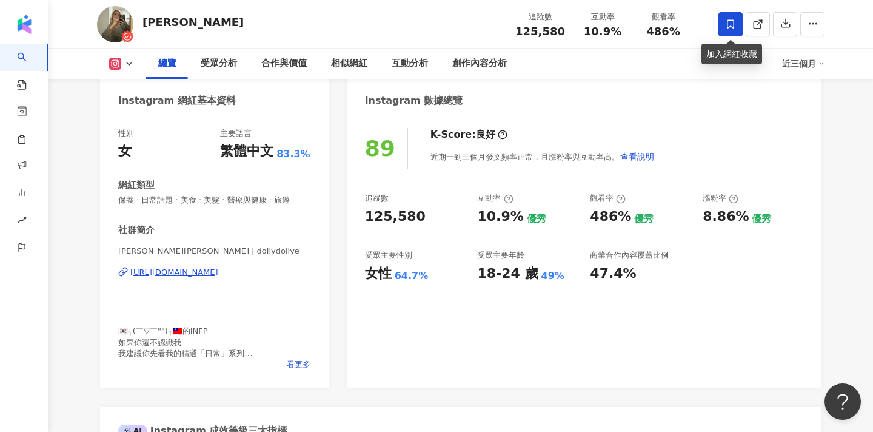
click at [726, 24] on icon at bounding box center [730, 24] width 11 height 11
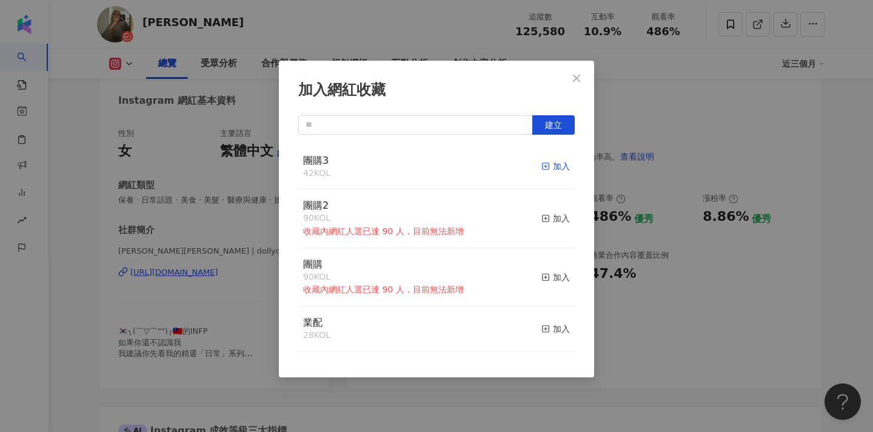
click at [551, 160] on div "加入" at bounding box center [555, 165] width 28 height 13
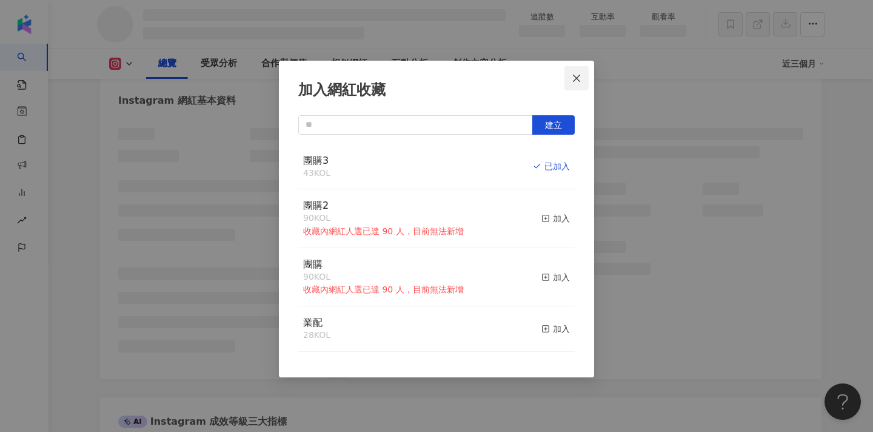
click at [575, 81] on icon "close" at bounding box center [577, 78] width 10 height 10
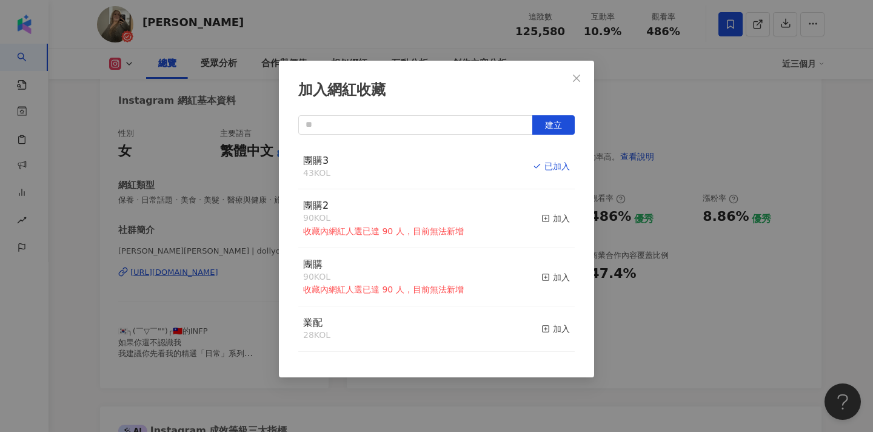
click at [570, 80] on div "加入網紅收藏 建立 團購3 43 KOL 已加入 團購2 90 KOL 收藏內網紅人選已達 90 人，目前無法新增 加入 團購 90 KOL 收藏內網紅人選已…" at bounding box center [436, 216] width 873 height 432
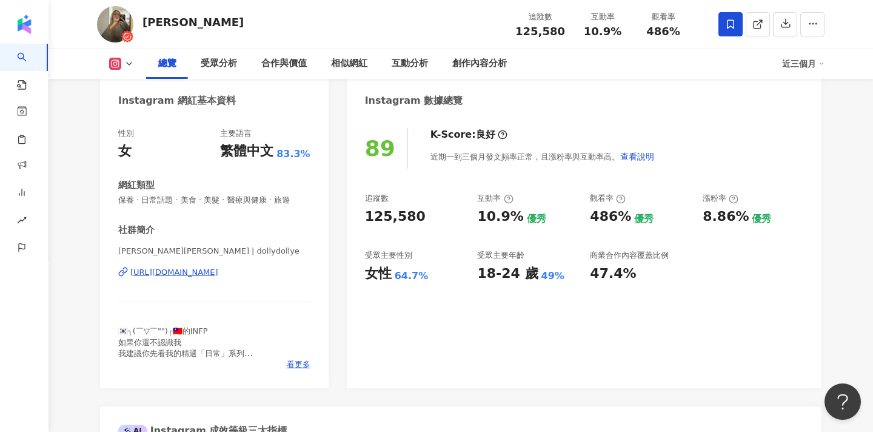
scroll to position [159, 0]
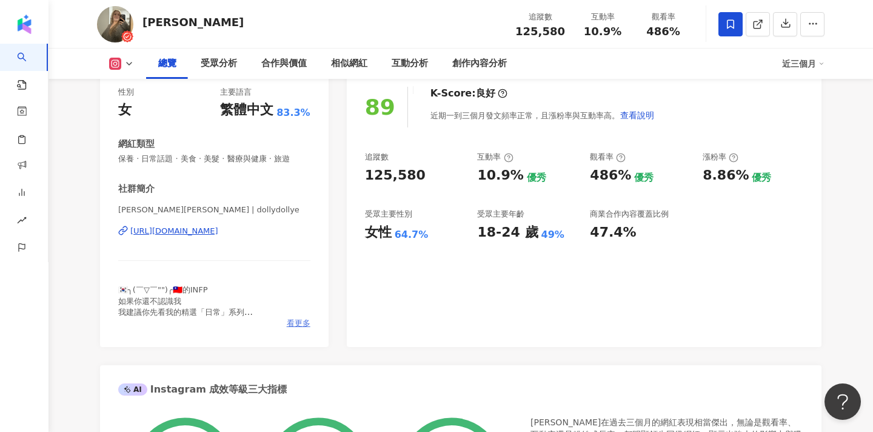
click at [301, 320] on span "看更多" at bounding box center [299, 323] width 24 height 11
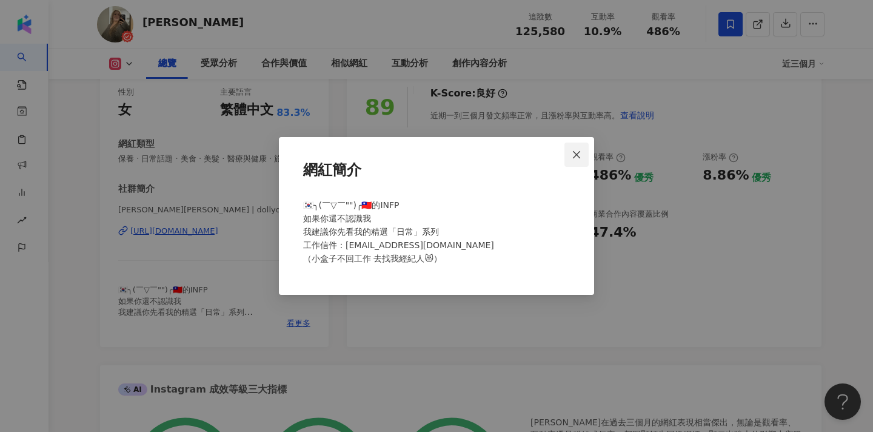
click at [581, 153] on icon "close" at bounding box center [577, 155] width 10 height 10
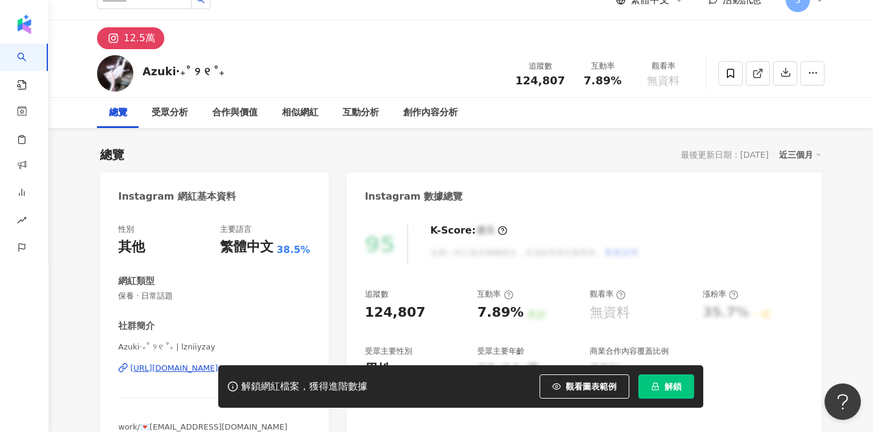
scroll to position [18, 0]
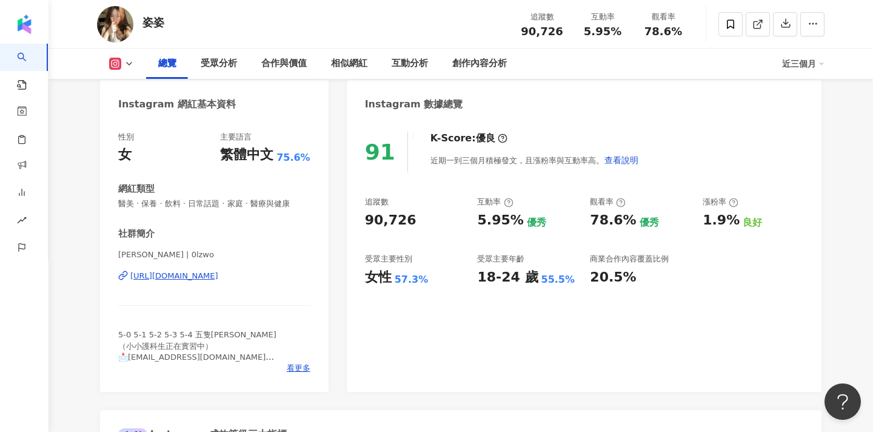
scroll to position [99, 0]
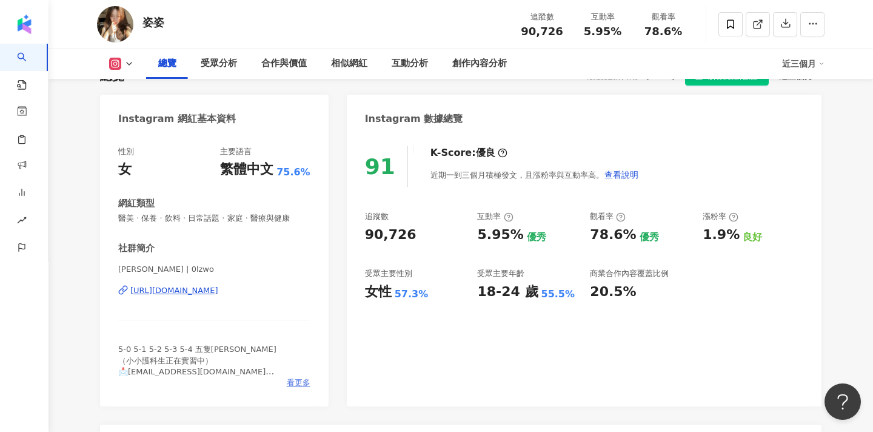
click at [300, 380] on span "看更多" at bounding box center [299, 382] width 24 height 11
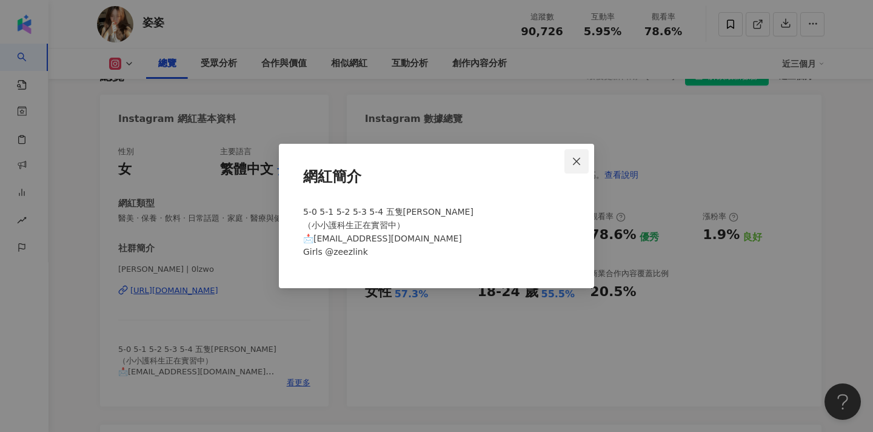
click at [583, 158] on span "Close" at bounding box center [576, 161] width 24 height 10
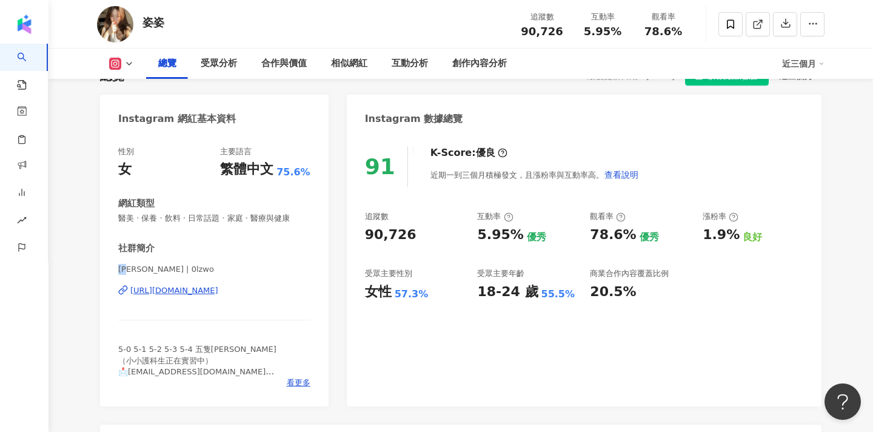
drag, startPoint x: 121, startPoint y: 268, endPoint x: 132, endPoint y: 269, distance: 11.0
click at [132, 269] on span "姿伶 | 0lzwo" at bounding box center [214, 269] width 192 height 11
copy span "姿伶"
click at [756, 31] on link at bounding box center [758, 24] width 24 height 24
click at [731, 31] on span at bounding box center [730, 24] width 24 height 24
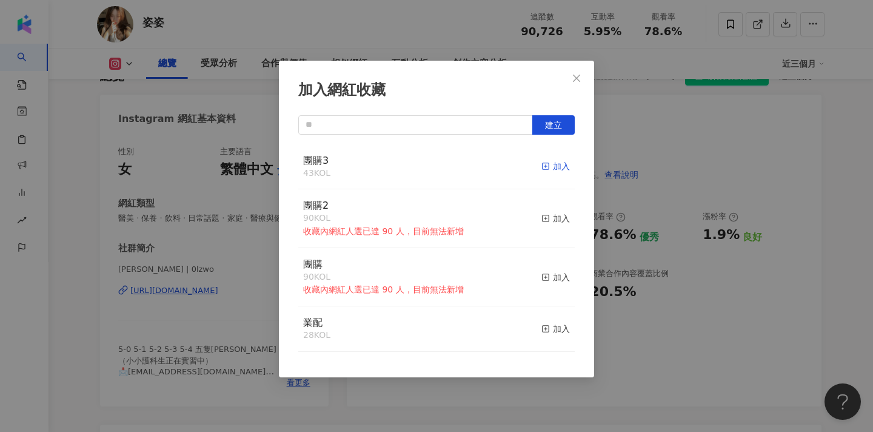
click at [563, 169] on div "加入" at bounding box center [555, 165] width 28 height 13
click at [567, 76] on span "Close" at bounding box center [576, 78] width 24 height 10
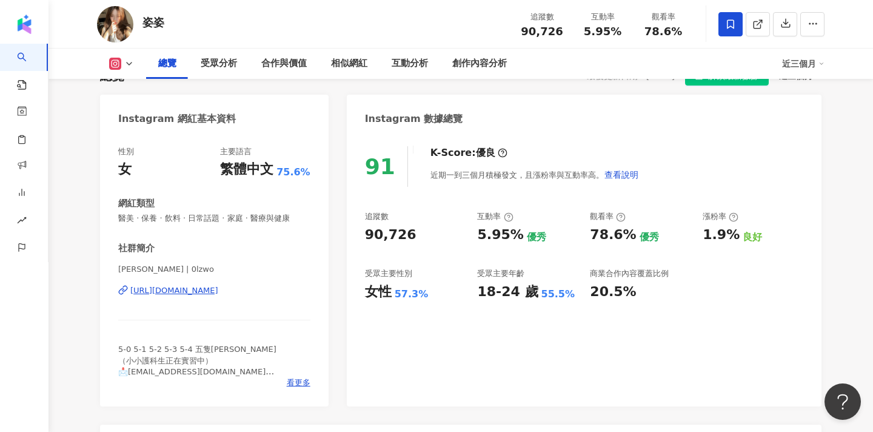
click at [672, 129] on div "加入網紅收藏 建立 團購3 44 KOL 已加入 團購2 90 KOL 收藏內網紅人選已達 90 人，目前無法新增 加入 團購 90 KOL 收藏內網紅人選已…" at bounding box center [436, 216] width 873 height 432
click at [132, 266] on span "姿伶 | 0lzwo" at bounding box center [214, 269] width 192 height 11
drag, startPoint x: 132, startPoint y: 266, endPoint x: 103, endPoint y: 267, distance: 29.1
click at [103, 267] on div "性別 女 主要語言 繁體中文 75.6% 網紅類型 醫美 · 保養 · 飲料 · 日常話題 · 家庭 · 醫療與健康 社群簡介 姿伶 | 0lzwo http…" at bounding box center [214, 270] width 229 height 272
copy span "姿伶"
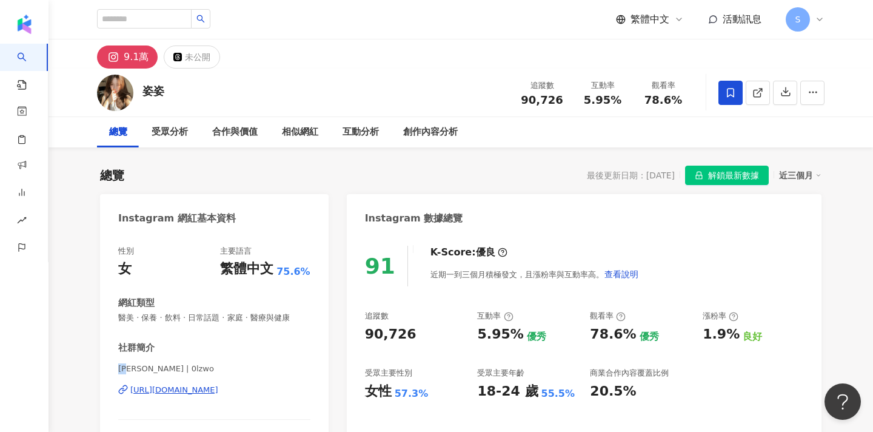
scroll to position [0, 0]
click at [166, 20] on input "search" at bounding box center [144, 18] width 95 height 19
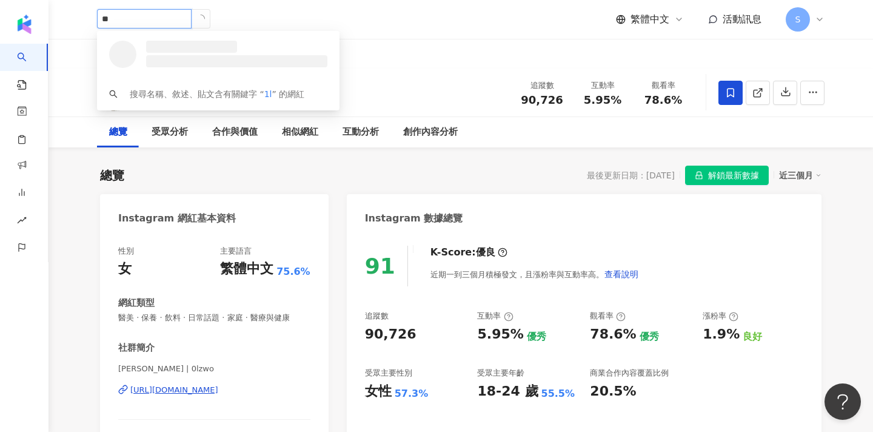
type input "*"
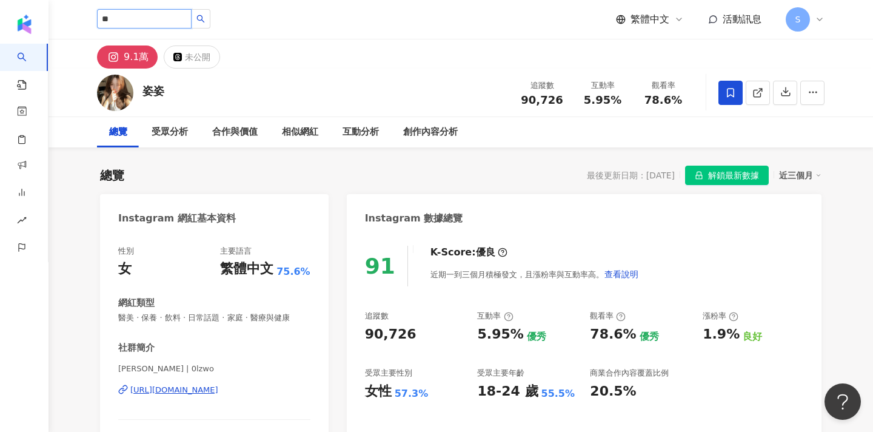
type input "*"
type input "**"
click at [205, 21] on icon "search" at bounding box center [200, 19] width 8 height 8
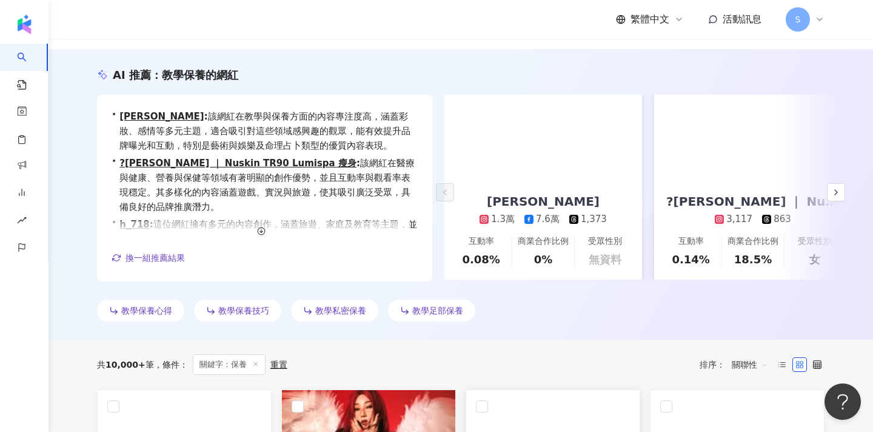
scroll to position [42, 0]
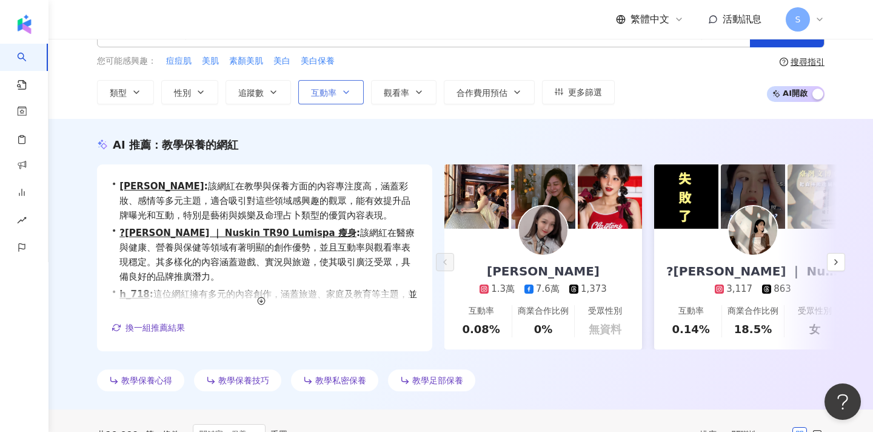
click at [323, 93] on span "互動率" at bounding box center [323, 93] width 25 height 10
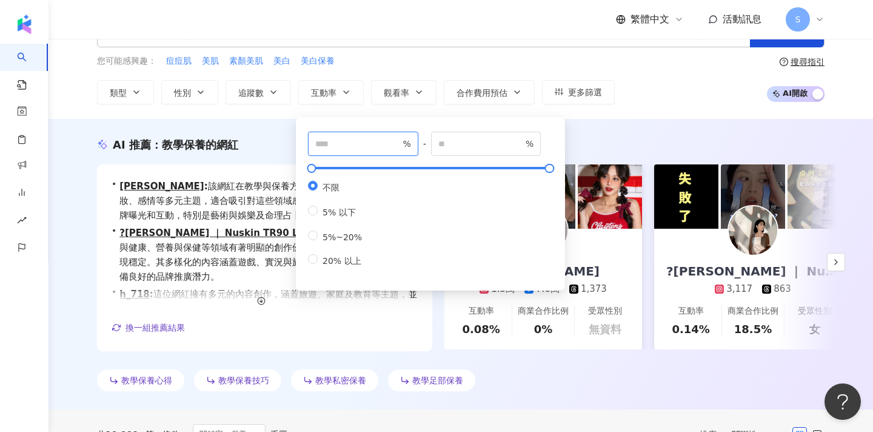
click at [381, 144] on input "number" at bounding box center [357, 143] width 85 height 13
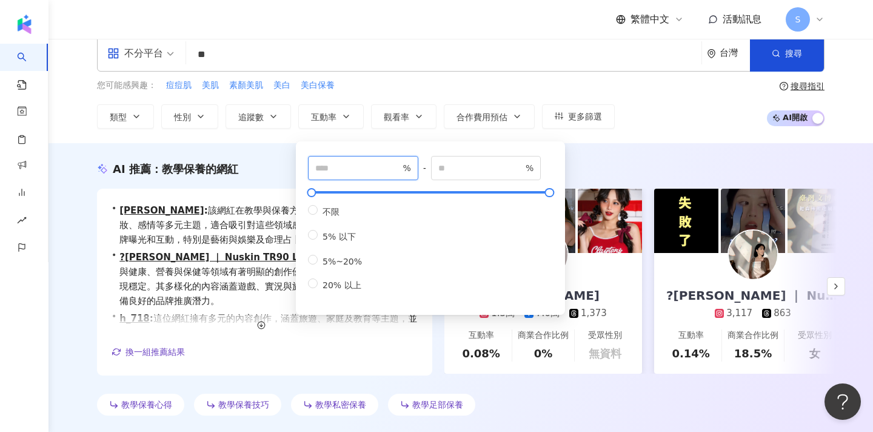
scroll to position [-1, 0]
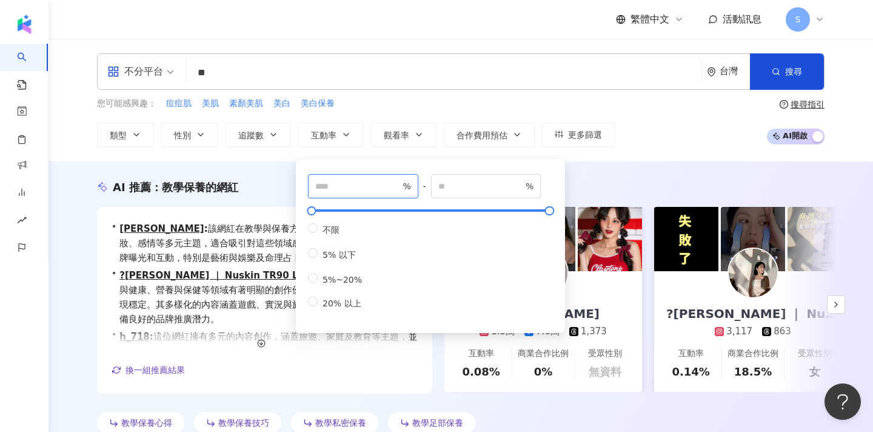
type input "*"
click at [773, 64] on button "搜尋" at bounding box center [787, 71] width 74 height 36
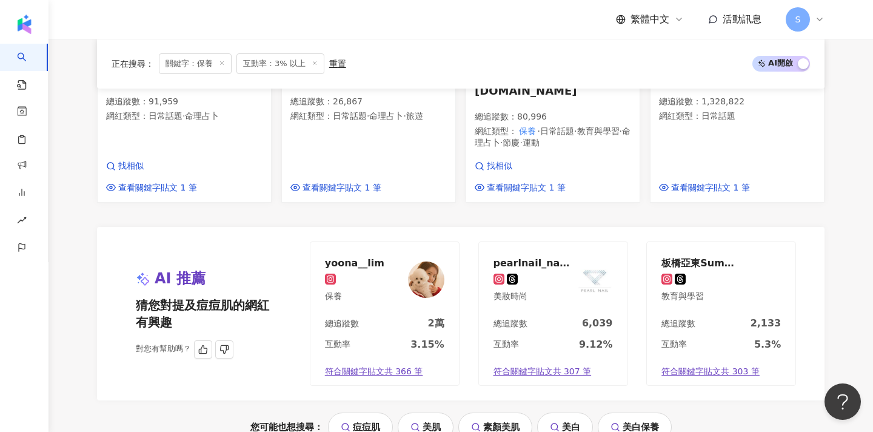
scroll to position [1401, 0]
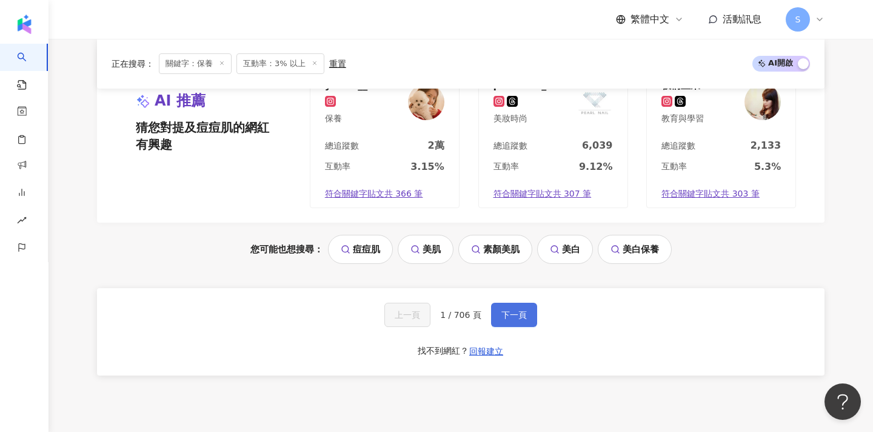
click at [495, 303] on button "下一頁" at bounding box center [514, 315] width 46 height 24
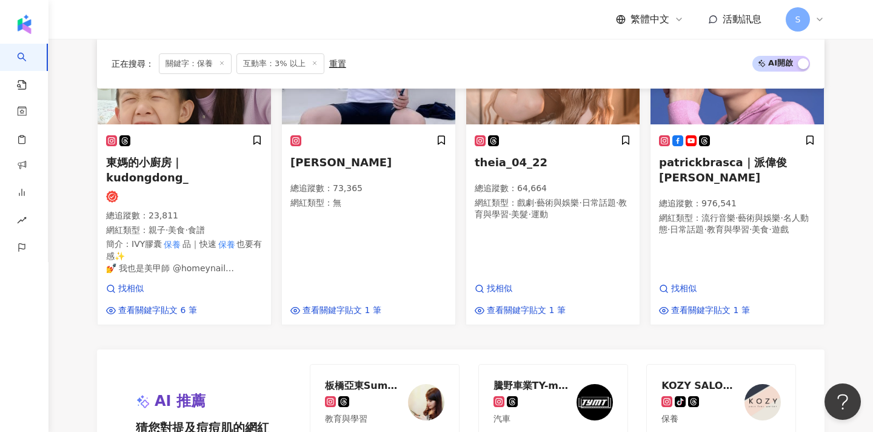
scroll to position [1296, 0]
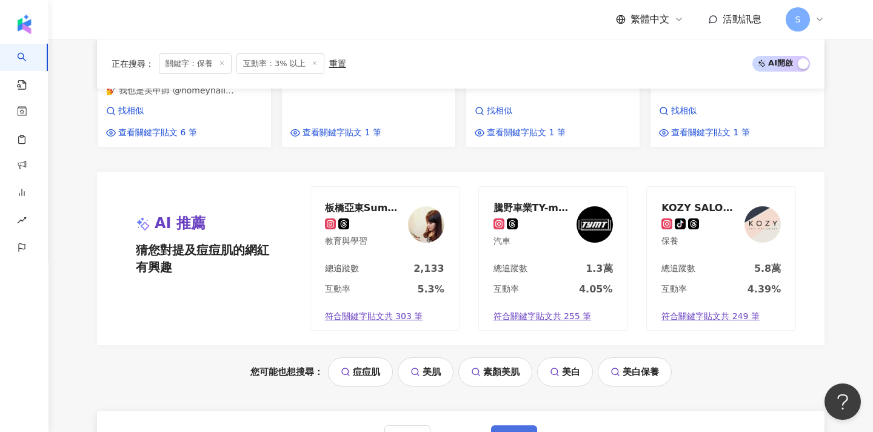
click at [514, 425] on button "下一頁" at bounding box center [514, 437] width 46 height 24
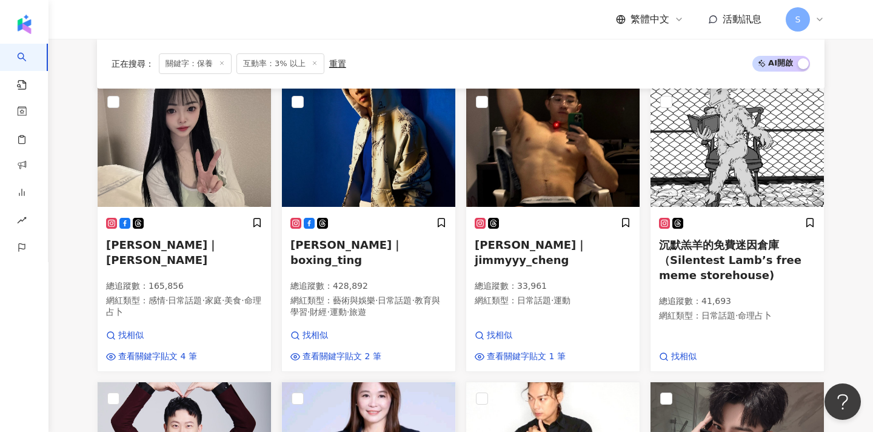
scroll to position [371, 0]
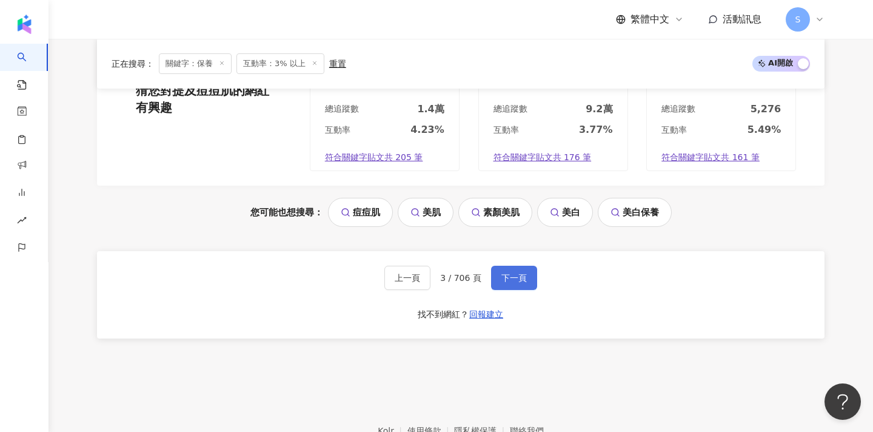
click at [504, 273] on span "下一頁" at bounding box center [513, 278] width 25 height 10
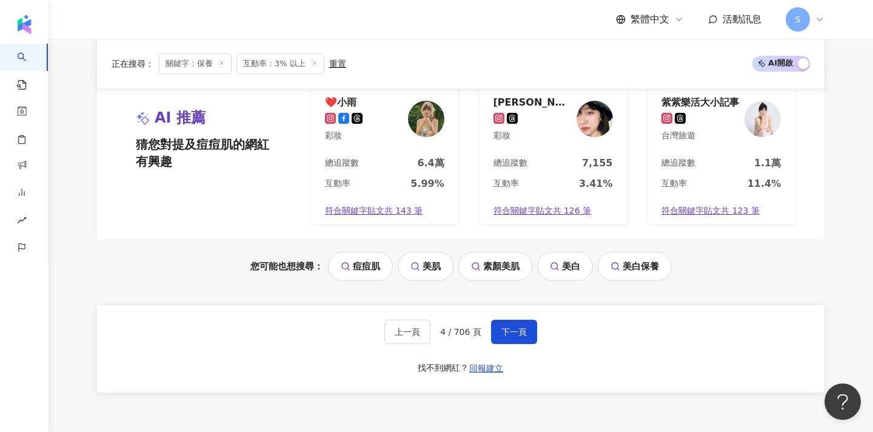
scroll to position [1333, 0]
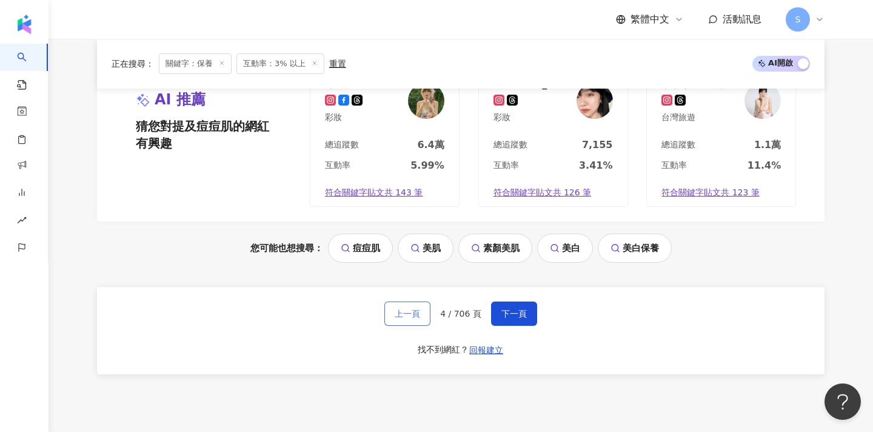
click at [409, 301] on button "上一頁" at bounding box center [407, 313] width 46 height 24
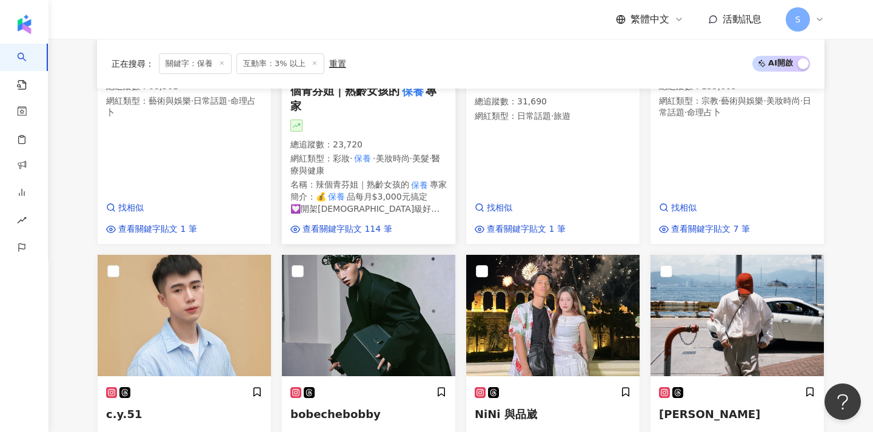
scroll to position [936, 0]
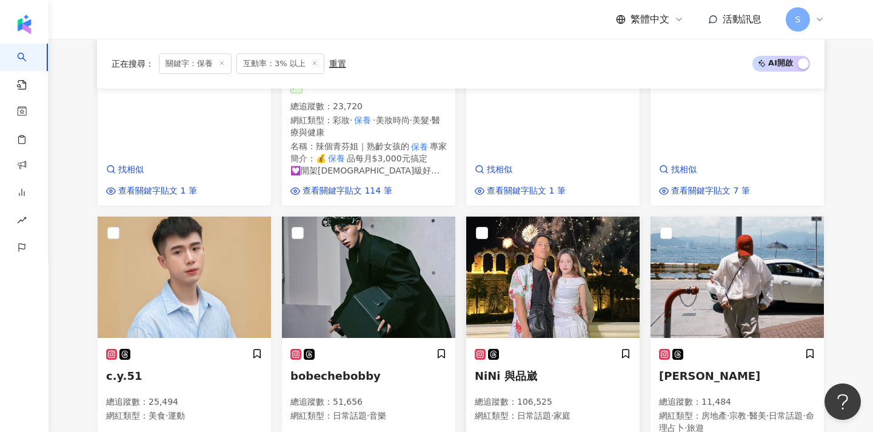
click at [503, 233] on img at bounding box center [552, 276] width 173 height 121
click at [320, 1] on div "繁體中文 活動訊息 S" at bounding box center [461, 19] width 728 height 39
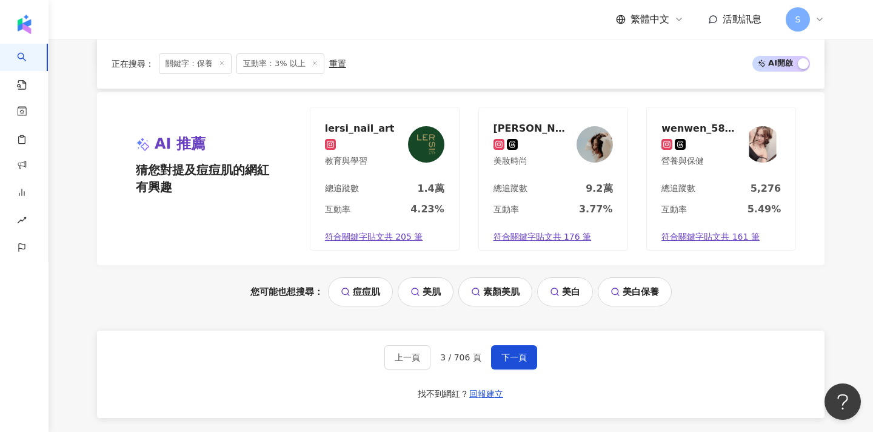
scroll to position [1367, 0]
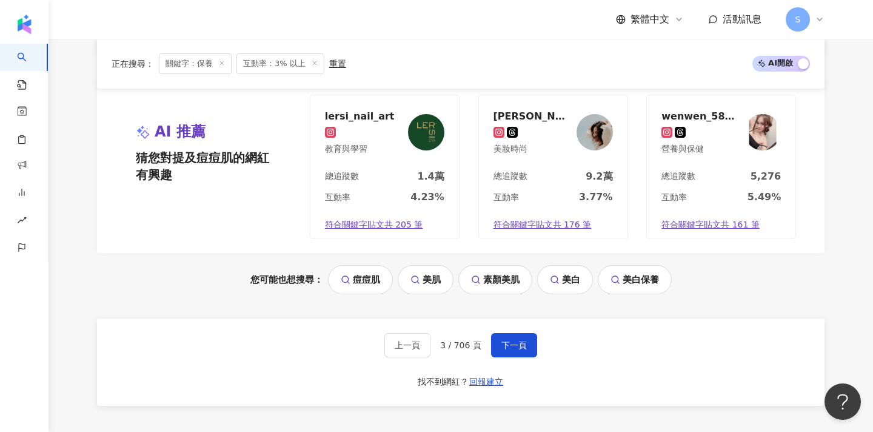
click at [512, 318] on div "上一頁 3 / 706 頁 下一頁 找不到網紅？ 回報建立" at bounding box center [461, 361] width 728 height 87
click at [512, 340] on span "下一頁" at bounding box center [513, 345] width 25 height 10
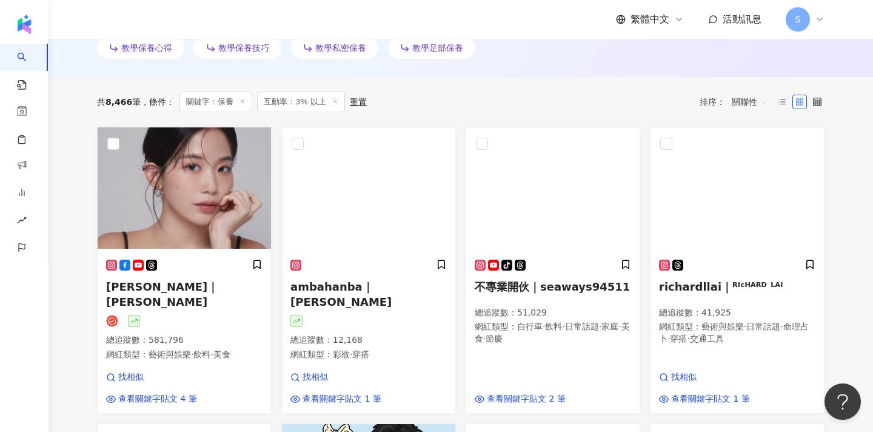
scroll to position [417, 0]
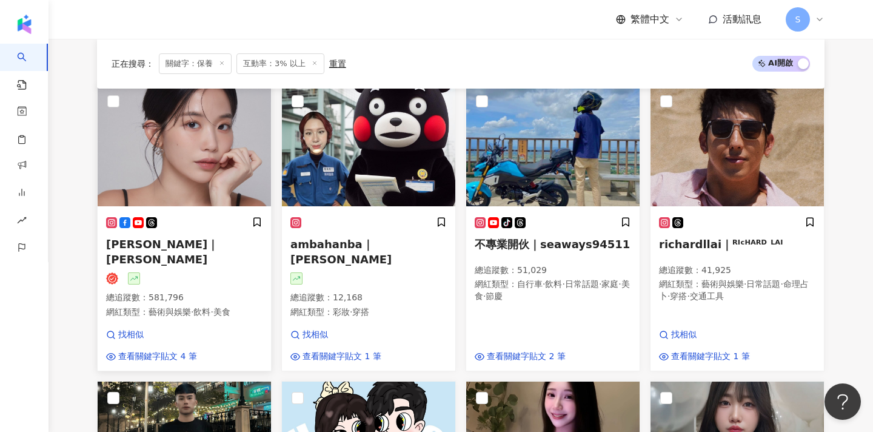
click at [183, 206] on div at bounding box center [184, 146] width 173 height 123
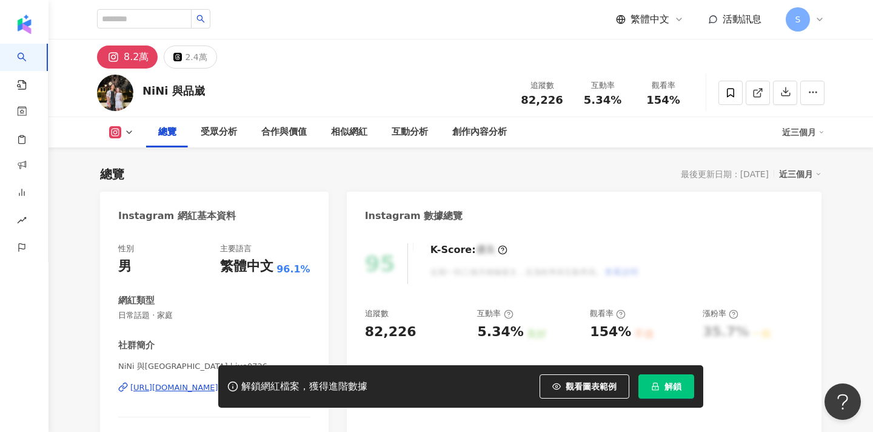
click at [651, 383] on button "解鎖" at bounding box center [666, 386] width 56 height 24
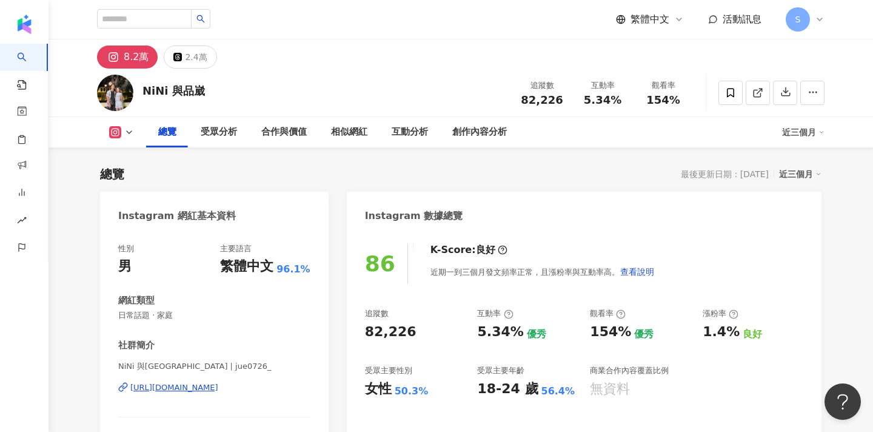
scroll to position [159, 0]
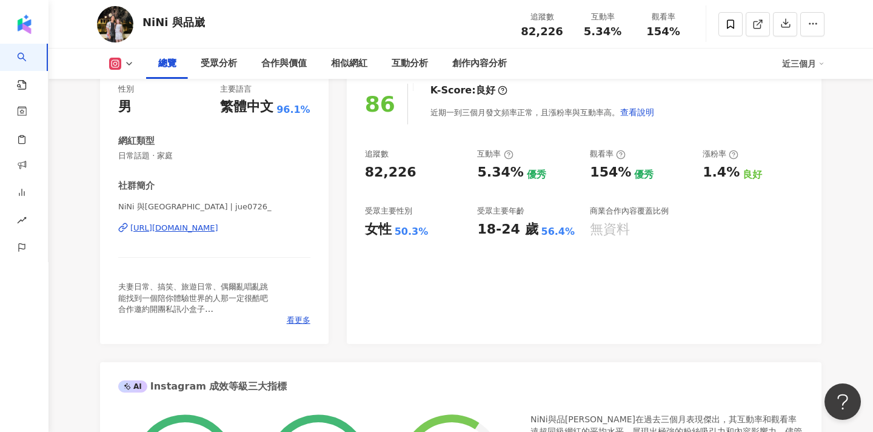
drag, startPoint x: 118, startPoint y: 204, endPoint x: 158, endPoint y: 205, distance: 40.0
click at [158, 205] on span "NiNi 與[GEOGRAPHIC_DATA] | jue0726_" at bounding box center [214, 206] width 192 height 11
click at [146, 210] on span "NiNi 與[GEOGRAPHIC_DATA] | jue0726_" at bounding box center [214, 206] width 192 height 11
drag, startPoint x: 157, startPoint y: 207, endPoint x: 72, endPoint y: 206, distance: 84.9
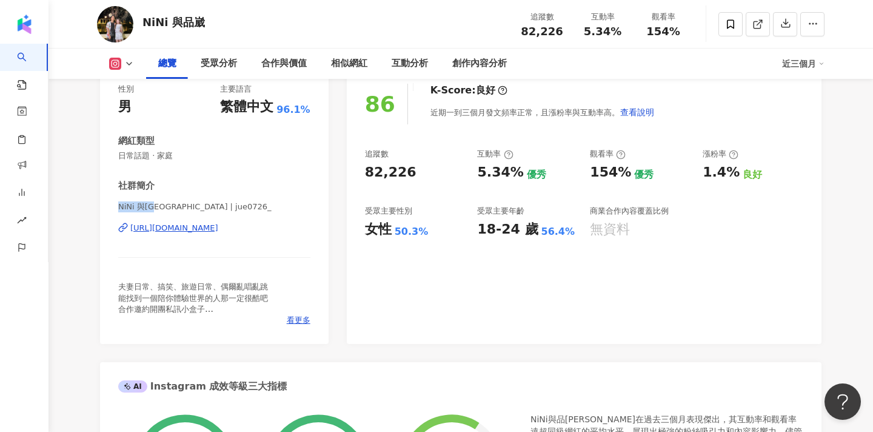
copy span "NiNi 與品崴"
click at [293, 317] on span "看更多" at bounding box center [299, 320] width 24 height 11
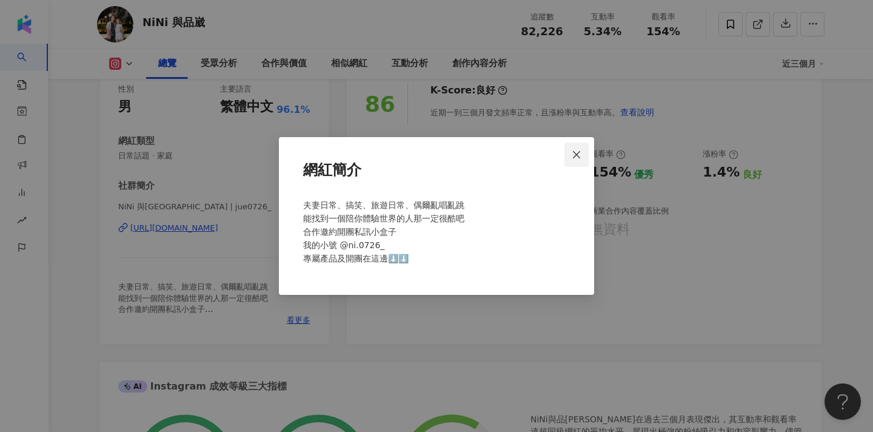
click at [579, 150] on icon "close" at bounding box center [577, 155] width 10 height 10
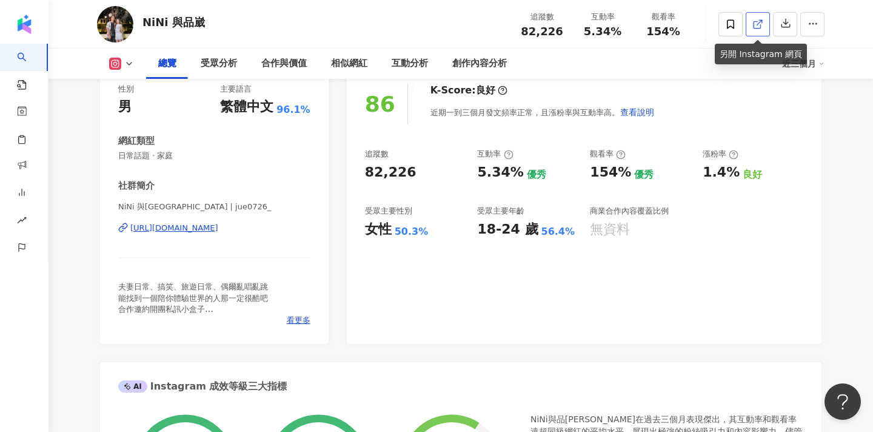
click at [755, 27] on icon at bounding box center [757, 24] width 11 height 11
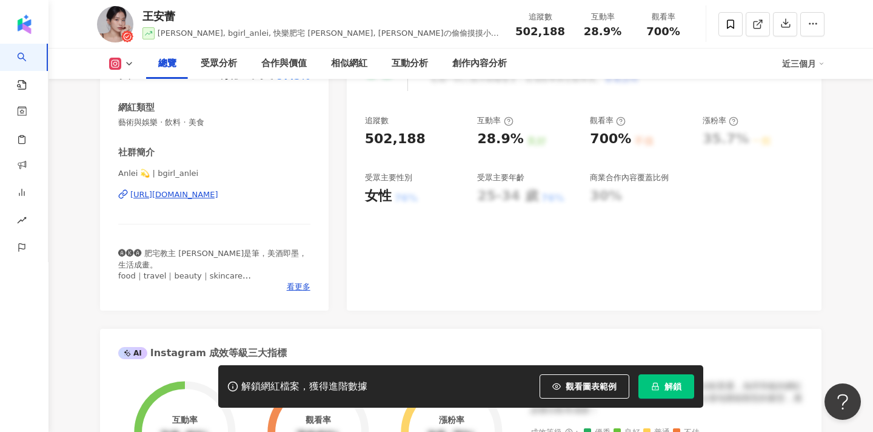
drag, startPoint x: 148, startPoint y: 170, endPoint x: 119, endPoint y: 169, distance: 29.1
click at [119, 169] on span "Anlei 💫 | bgirl_anlei" at bounding box center [214, 173] width 192 height 11
copy span "Anlei 💫"
